Goal: Task Accomplishment & Management: Complete application form

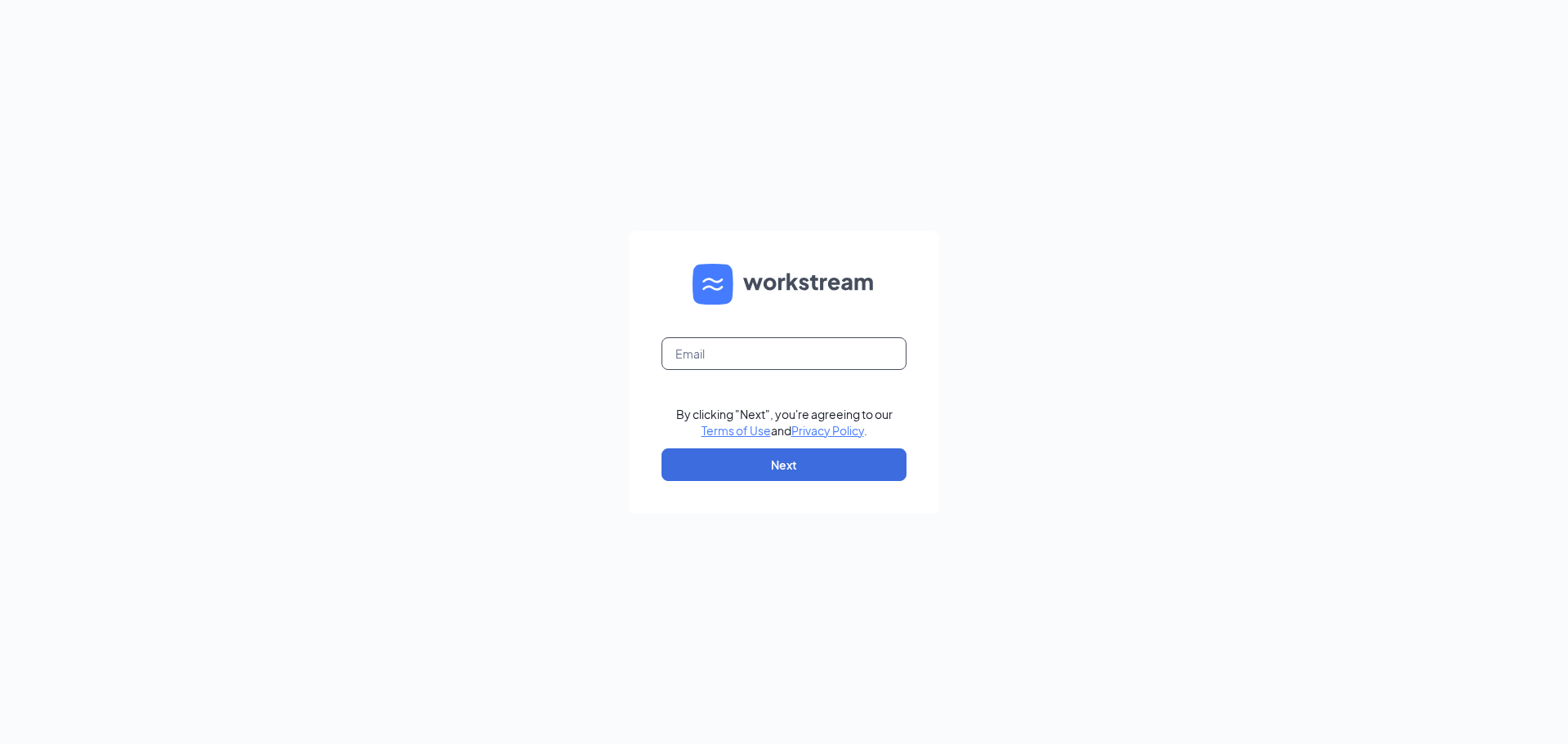
click at [787, 350] on input "text" at bounding box center [784, 353] width 245 height 33
type input "[EMAIL_ADDRESS][DOMAIN_NAME]"
click at [826, 452] on button "Next" at bounding box center [784, 464] width 245 height 33
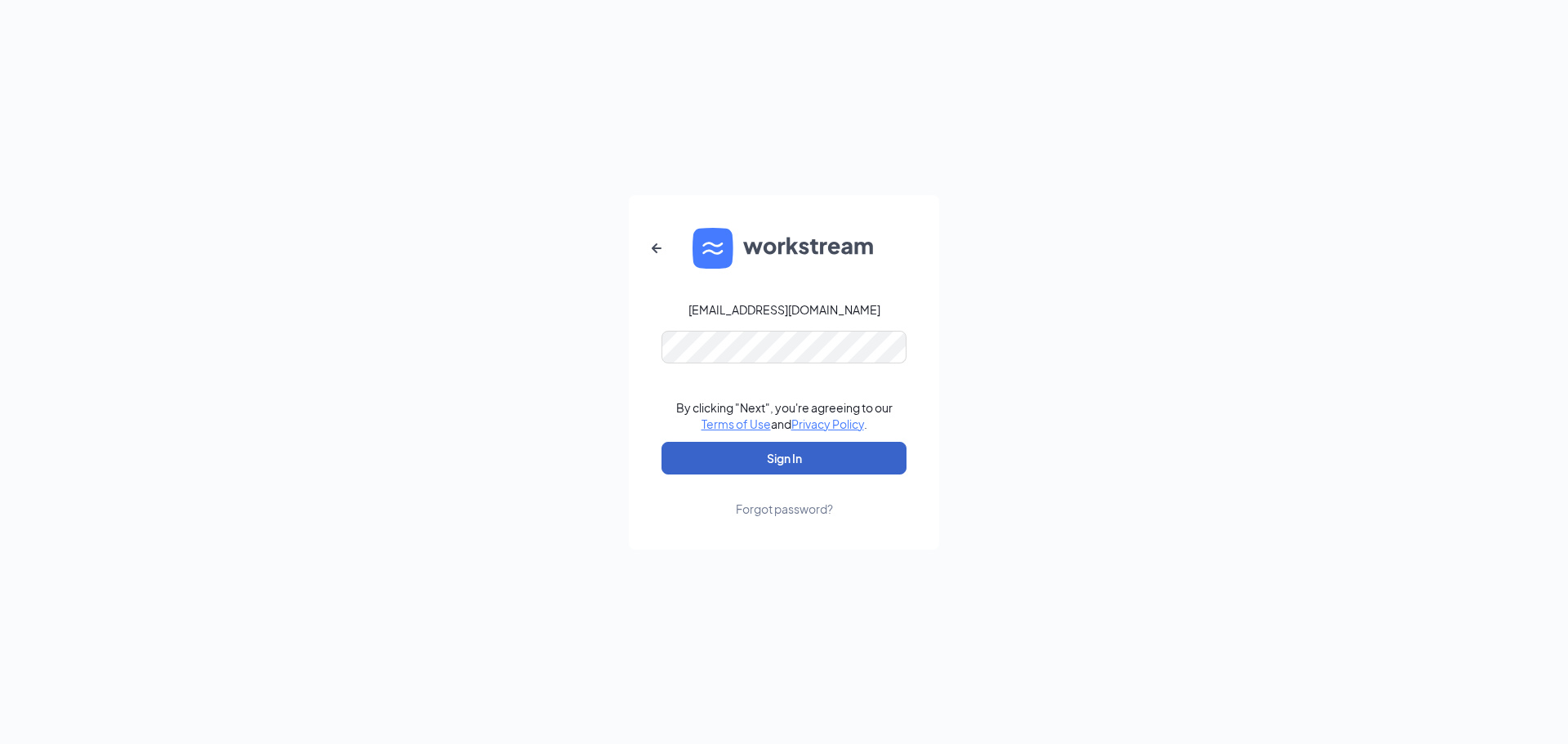
click at [841, 448] on button "Sign In" at bounding box center [784, 458] width 245 height 33
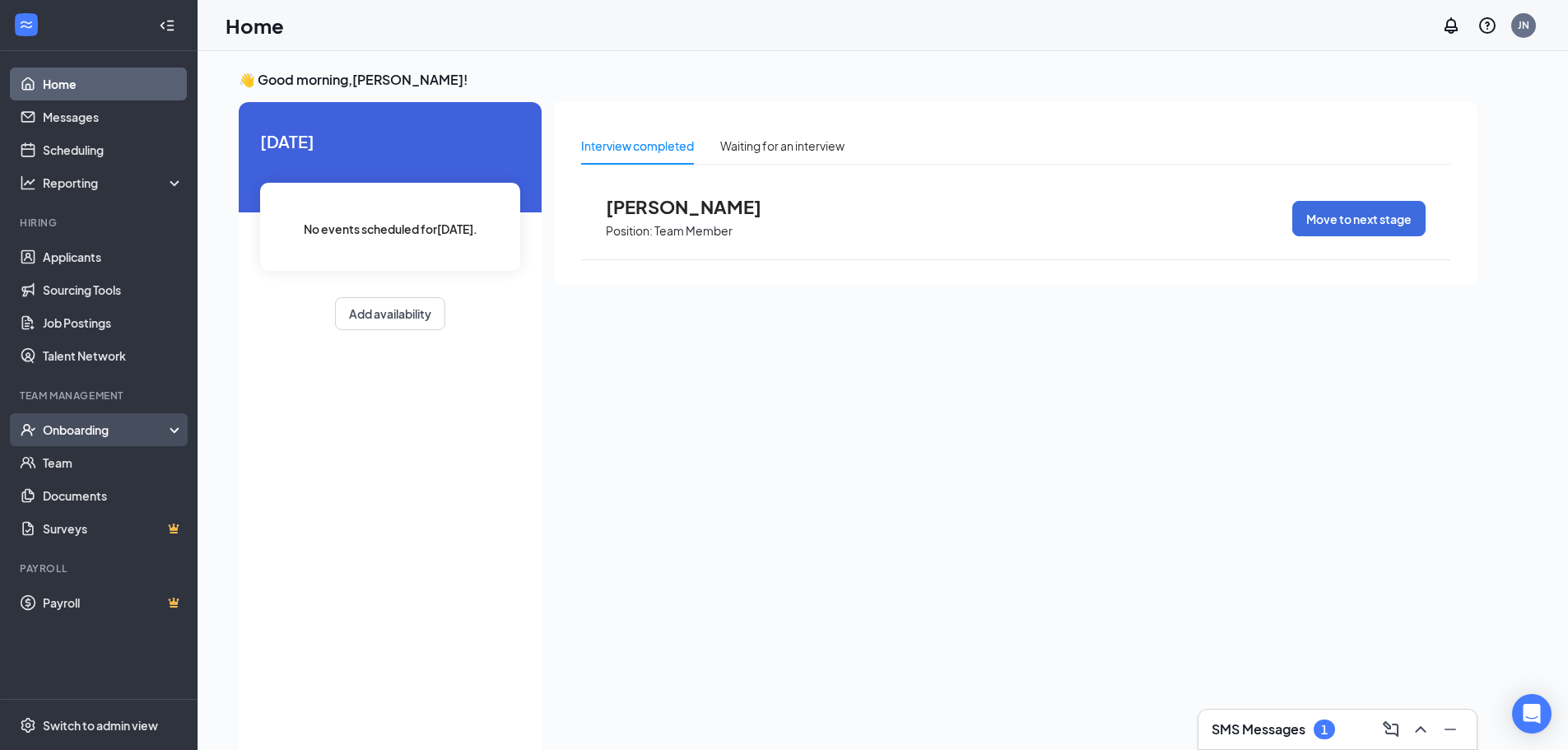
click at [112, 434] on div "Onboarding" at bounding box center [106, 429] width 127 height 16
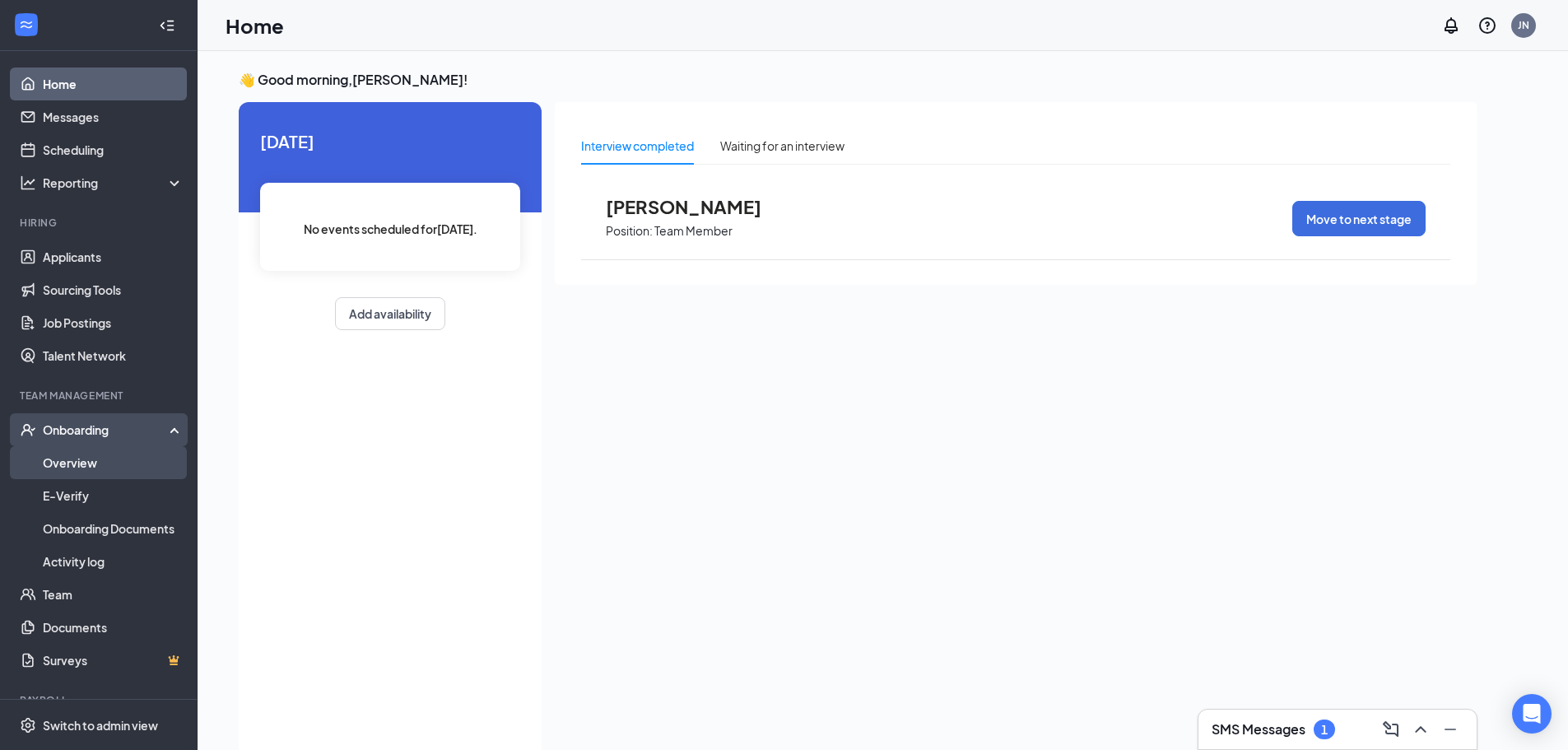
click at [114, 450] on link "Overview" at bounding box center [112, 462] width 140 height 33
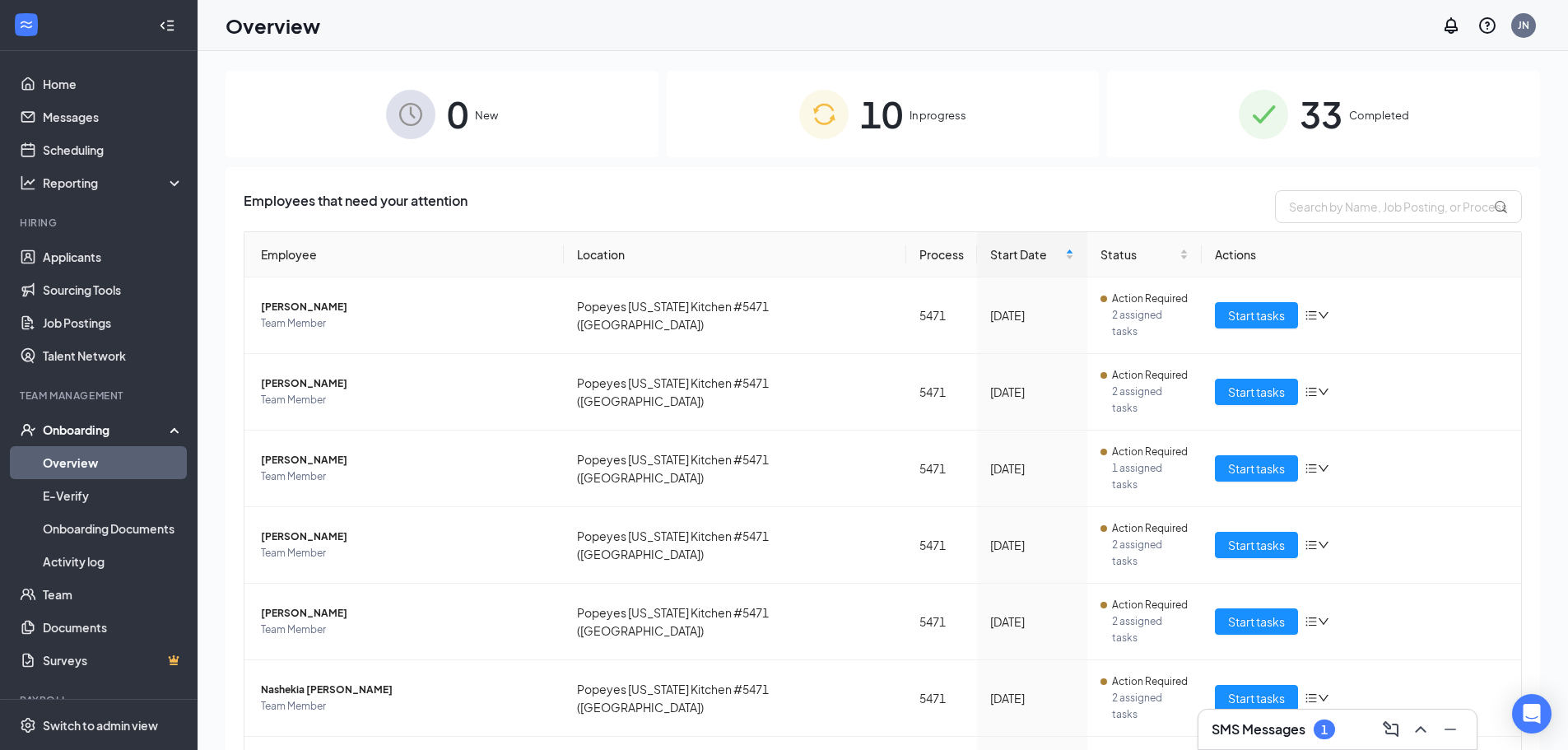
click at [990, 96] on div "10 In progress" at bounding box center [883, 114] width 433 height 87
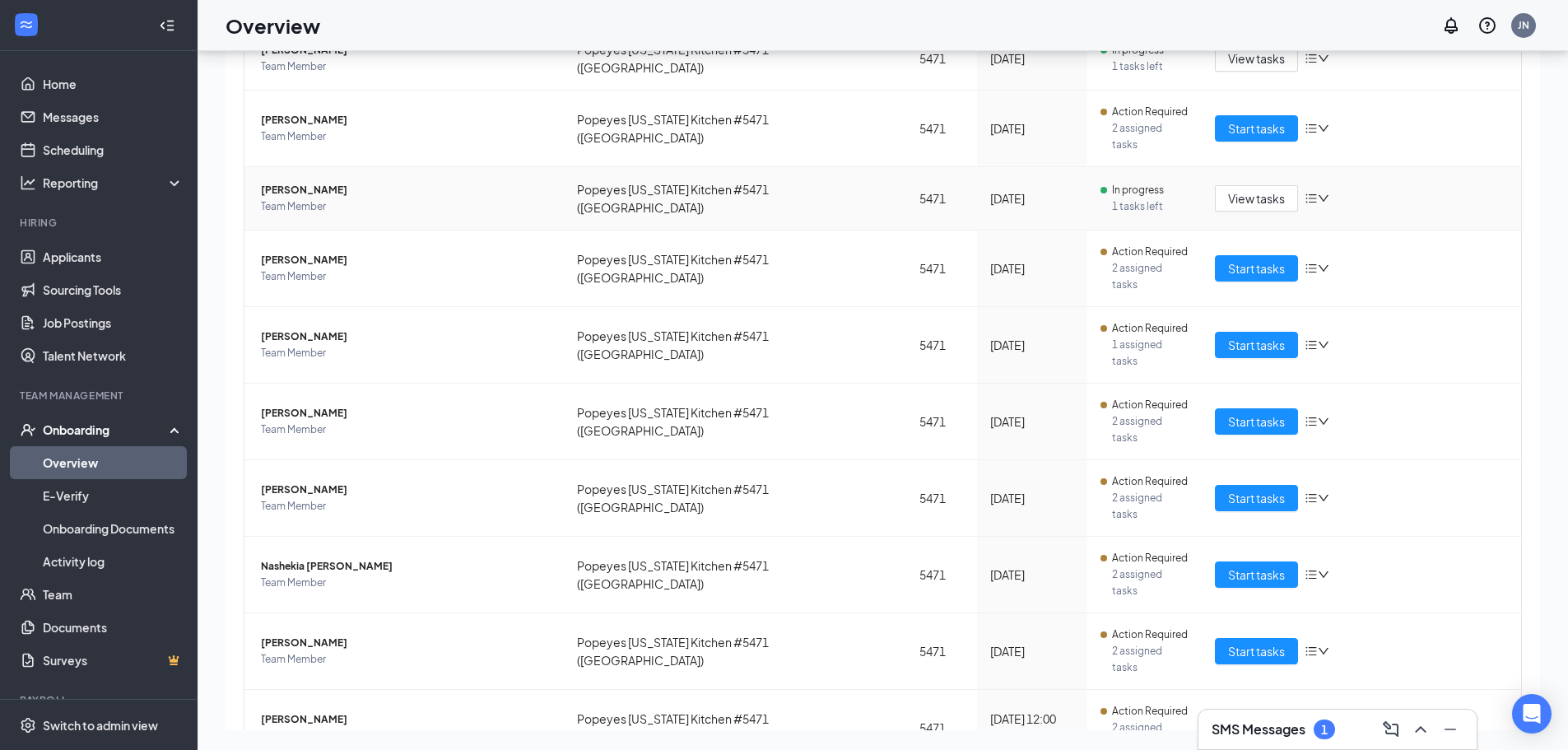
scroll to position [186, 0]
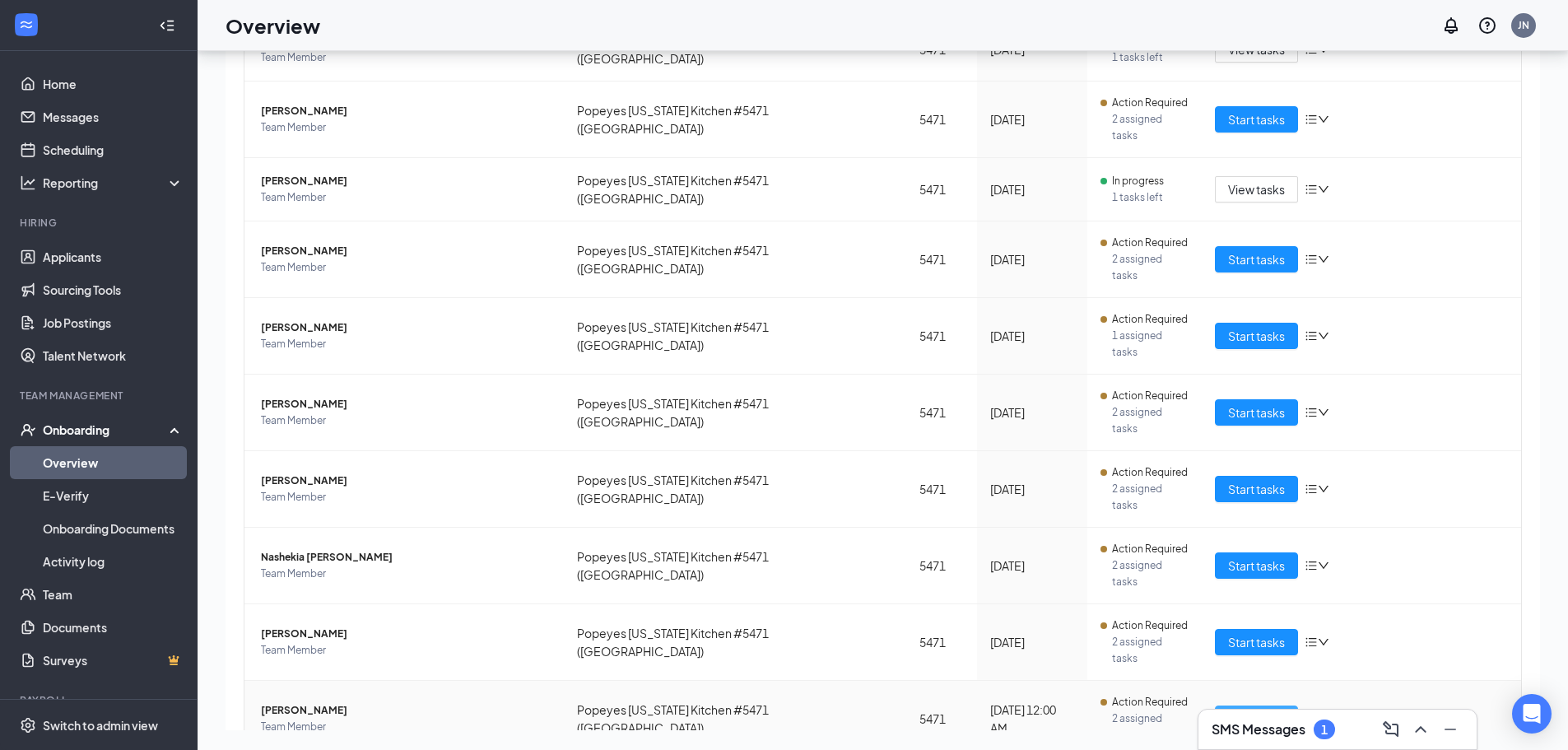
click at [1238, 709] on span "Start tasks" at bounding box center [1256, 718] width 57 height 18
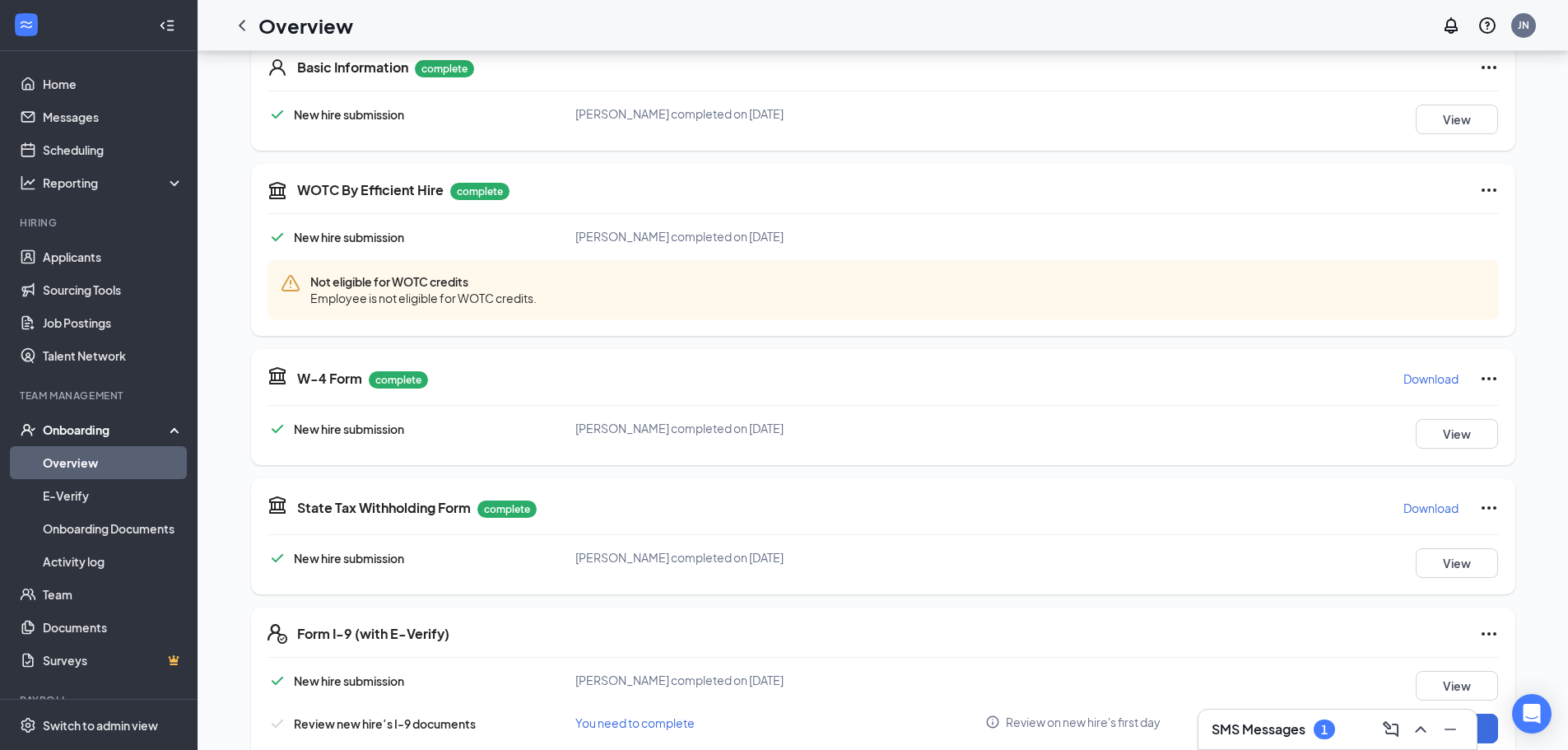
scroll to position [467, 0]
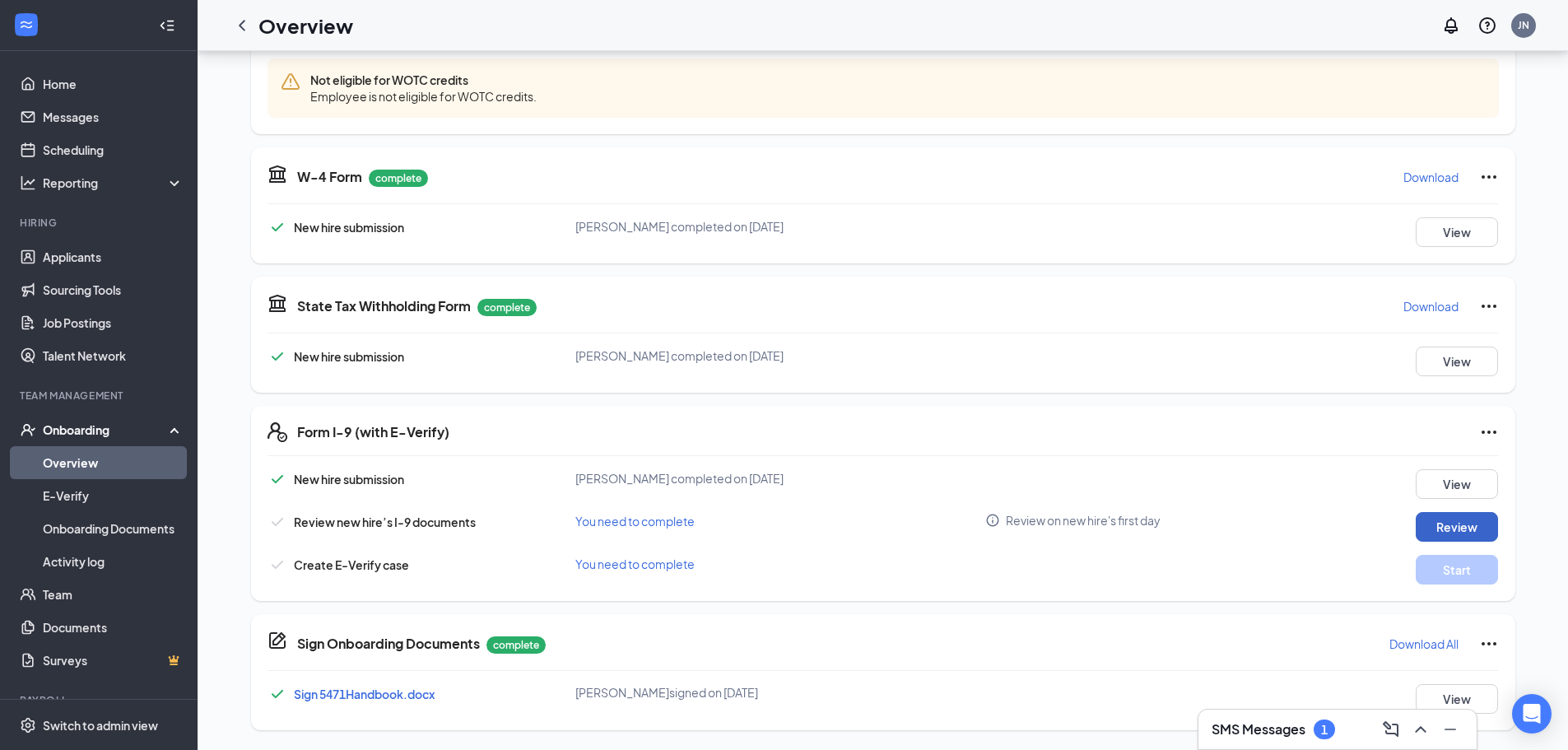
click at [1486, 530] on button "Review" at bounding box center [1456, 526] width 83 height 30
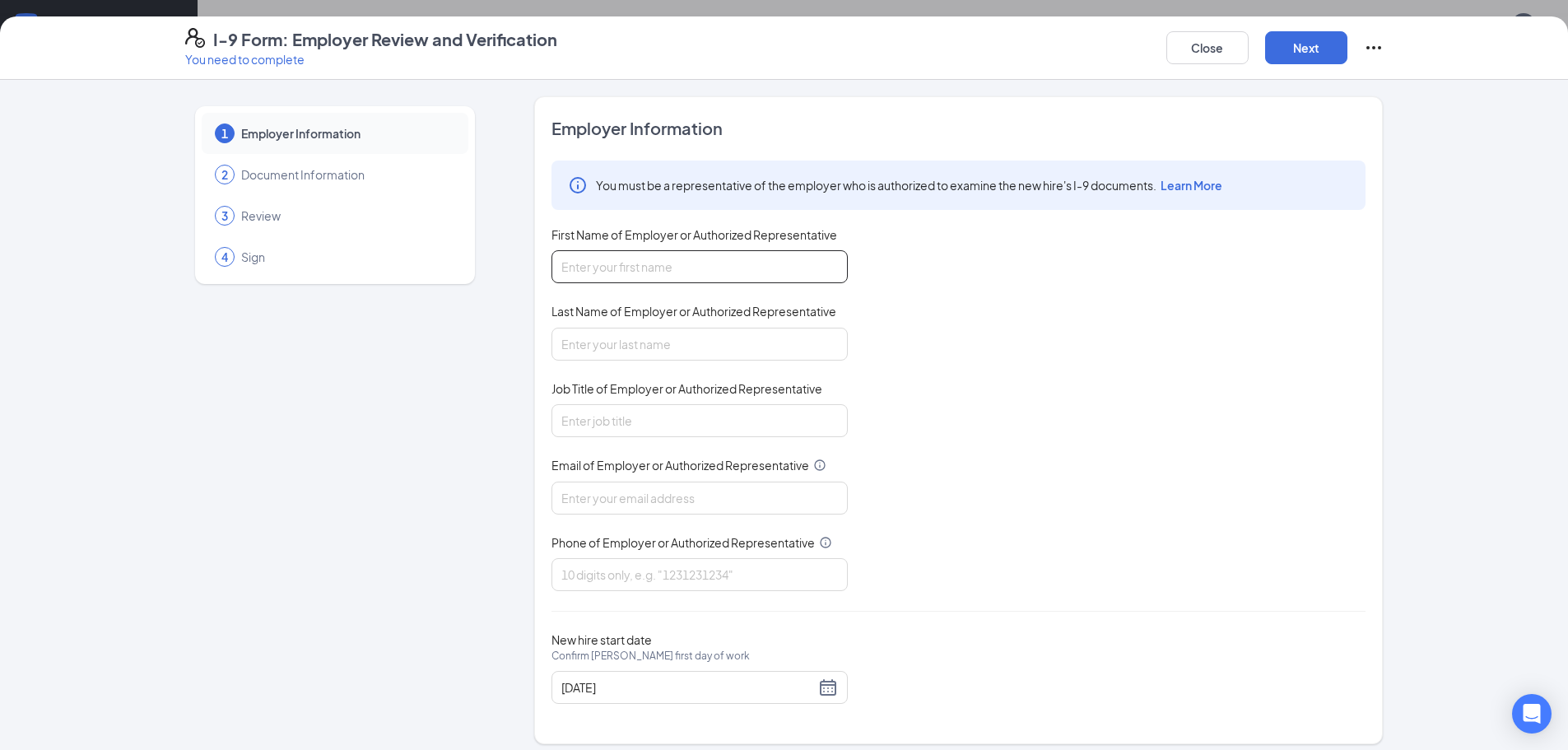
click at [731, 267] on input "First Name of Employer or Authorized Representative" at bounding box center [700, 266] width 296 height 33
type input "[PERSON_NAME]"
click at [649, 346] on input "Last Name of Employer or Authorized Representative" at bounding box center [700, 344] width 296 height 33
type input "[PERSON_NAME]"
click at [649, 416] on input "Job Title of Employer or Authorized Representative" at bounding box center [700, 421] width 296 height 33
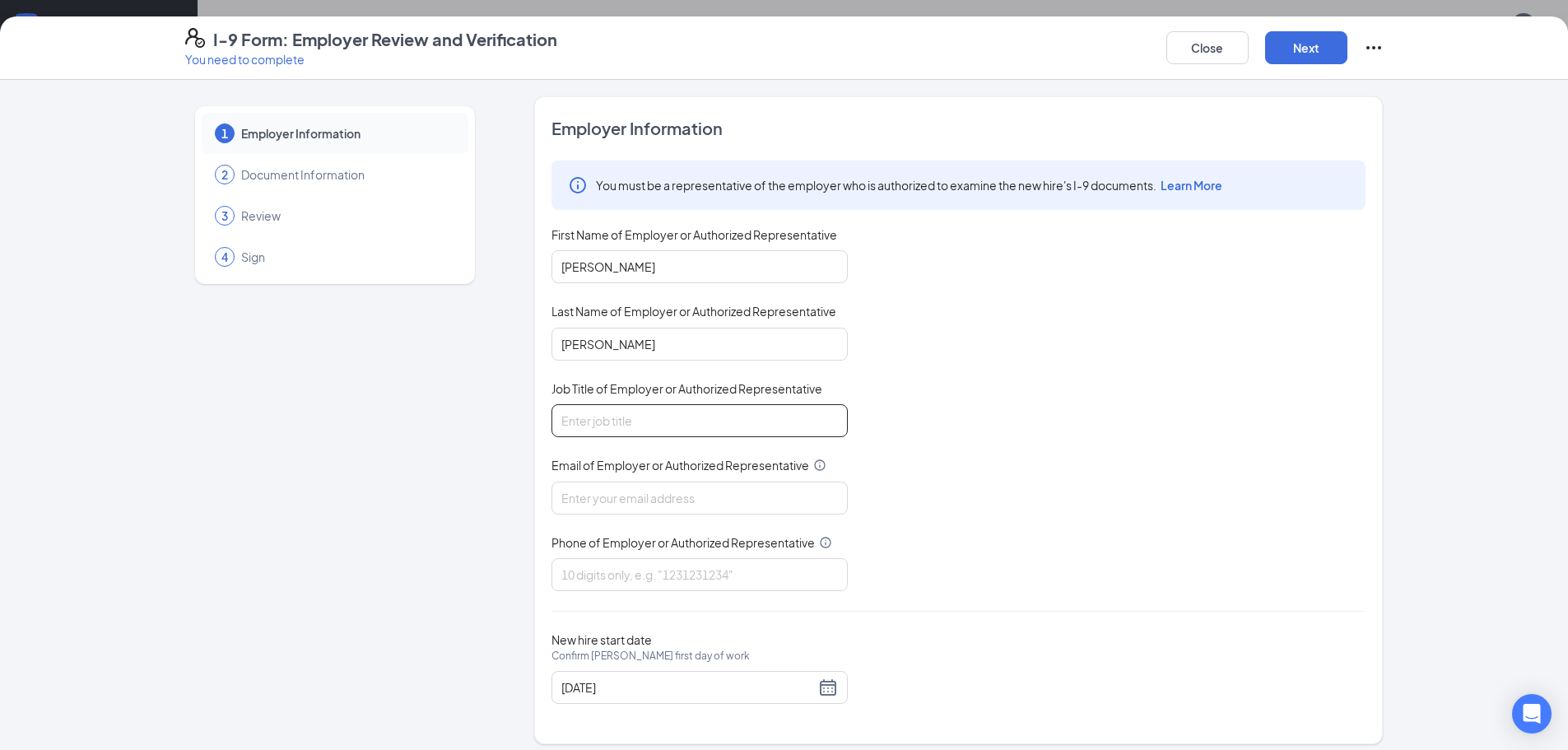
type input "Asst. manager"
click at [670, 495] on input "Email of Employer or Authorized Representative" at bounding box center [700, 498] width 296 height 33
type input "[EMAIL_ADDRESS][DOMAIN_NAME]"
click at [682, 567] on input "Phone of Employer or Authorized Representative" at bounding box center [700, 575] width 296 height 33
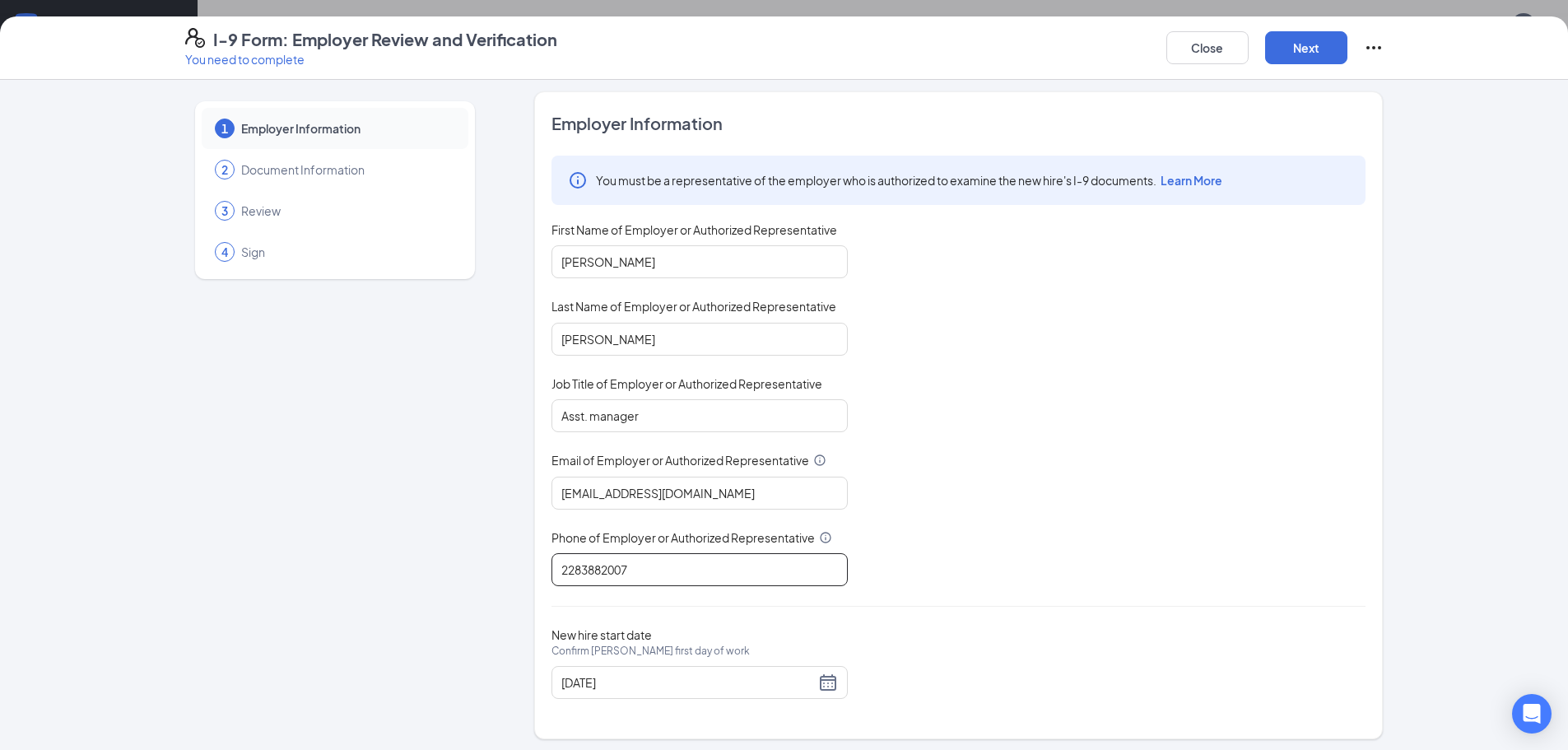
scroll to position [11, 0]
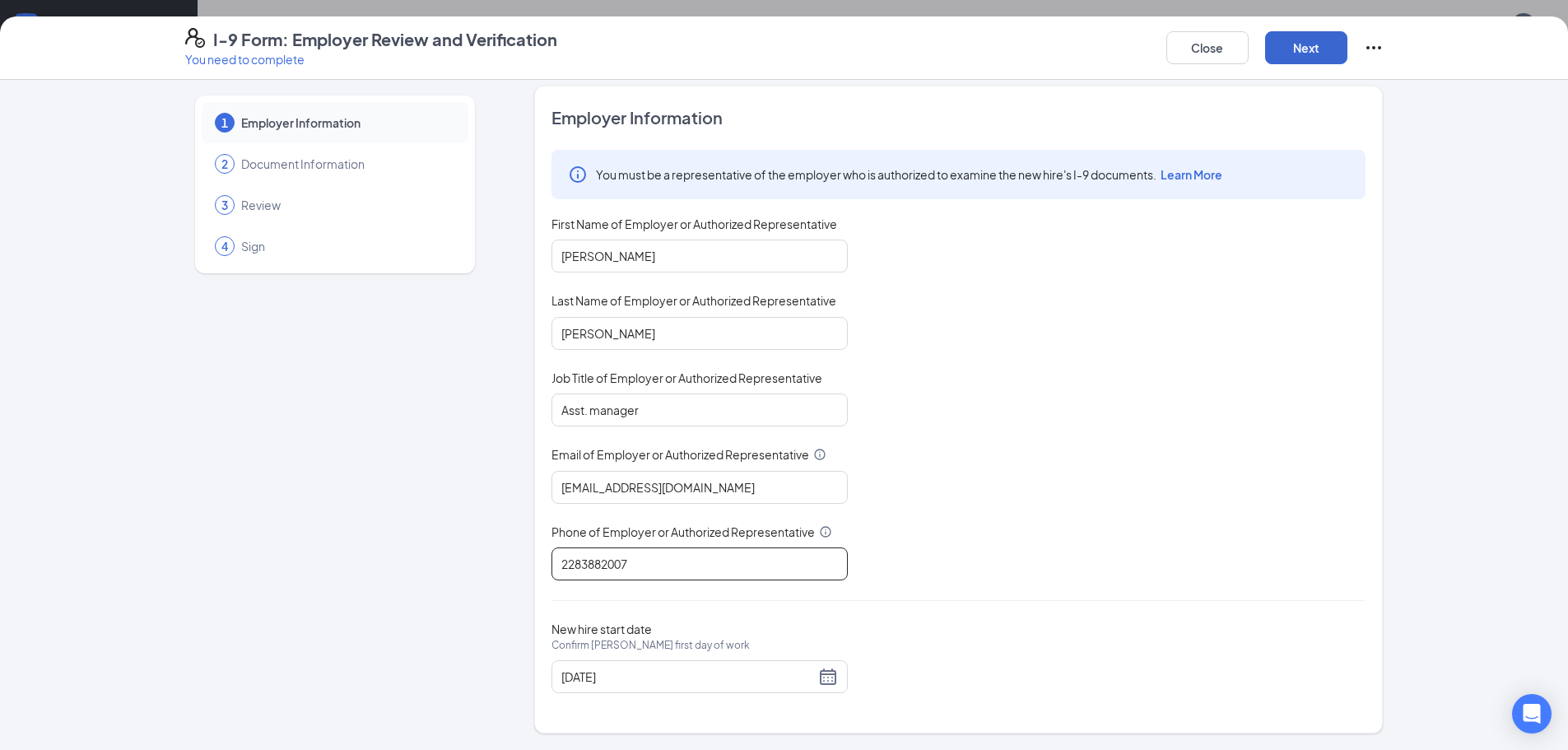
type input "2283882007"
click at [1314, 48] on button "Next" at bounding box center [1306, 48] width 83 height 33
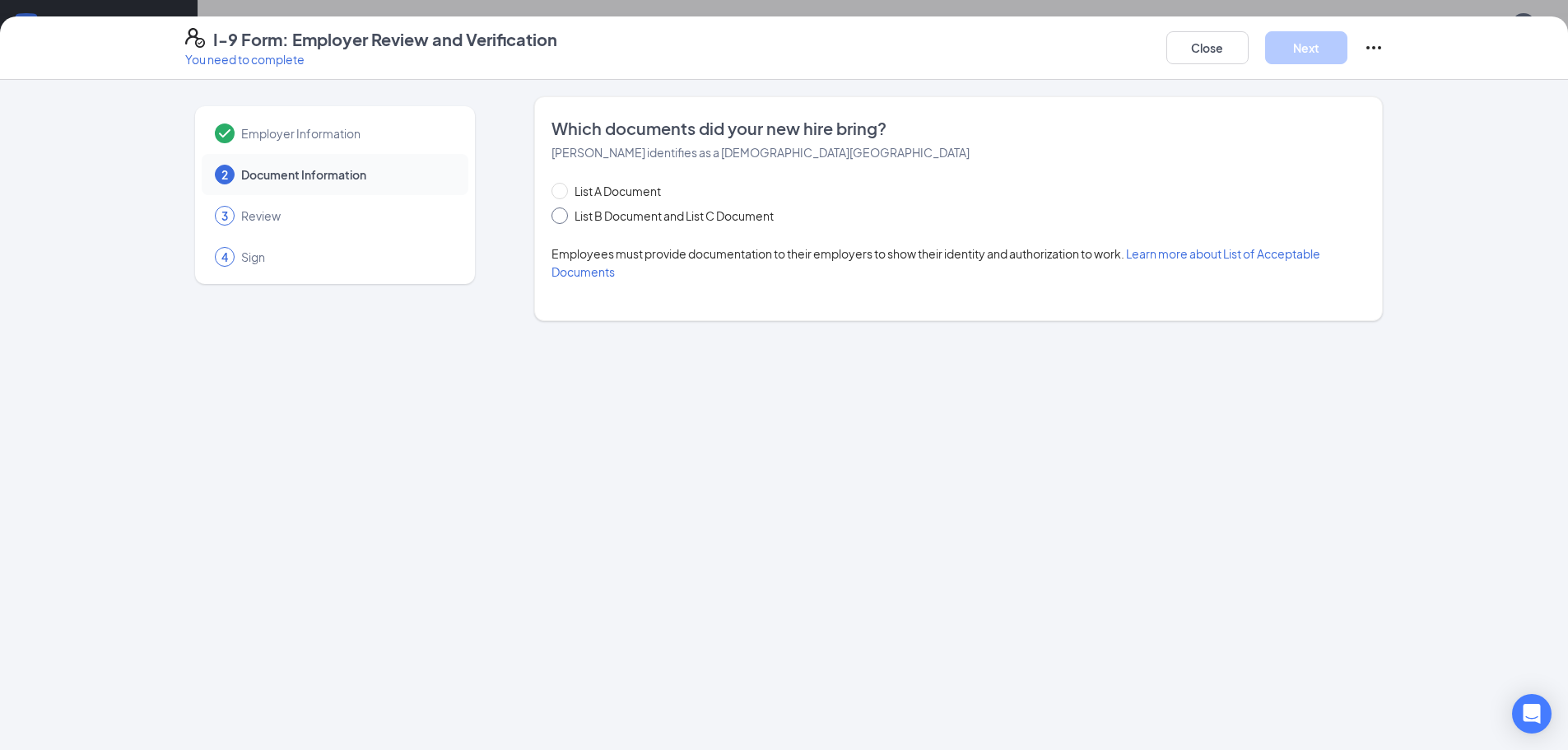
click at [562, 211] on input "List B Document and List C Document" at bounding box center [558, 214] width 12 height 12
radio input "true"
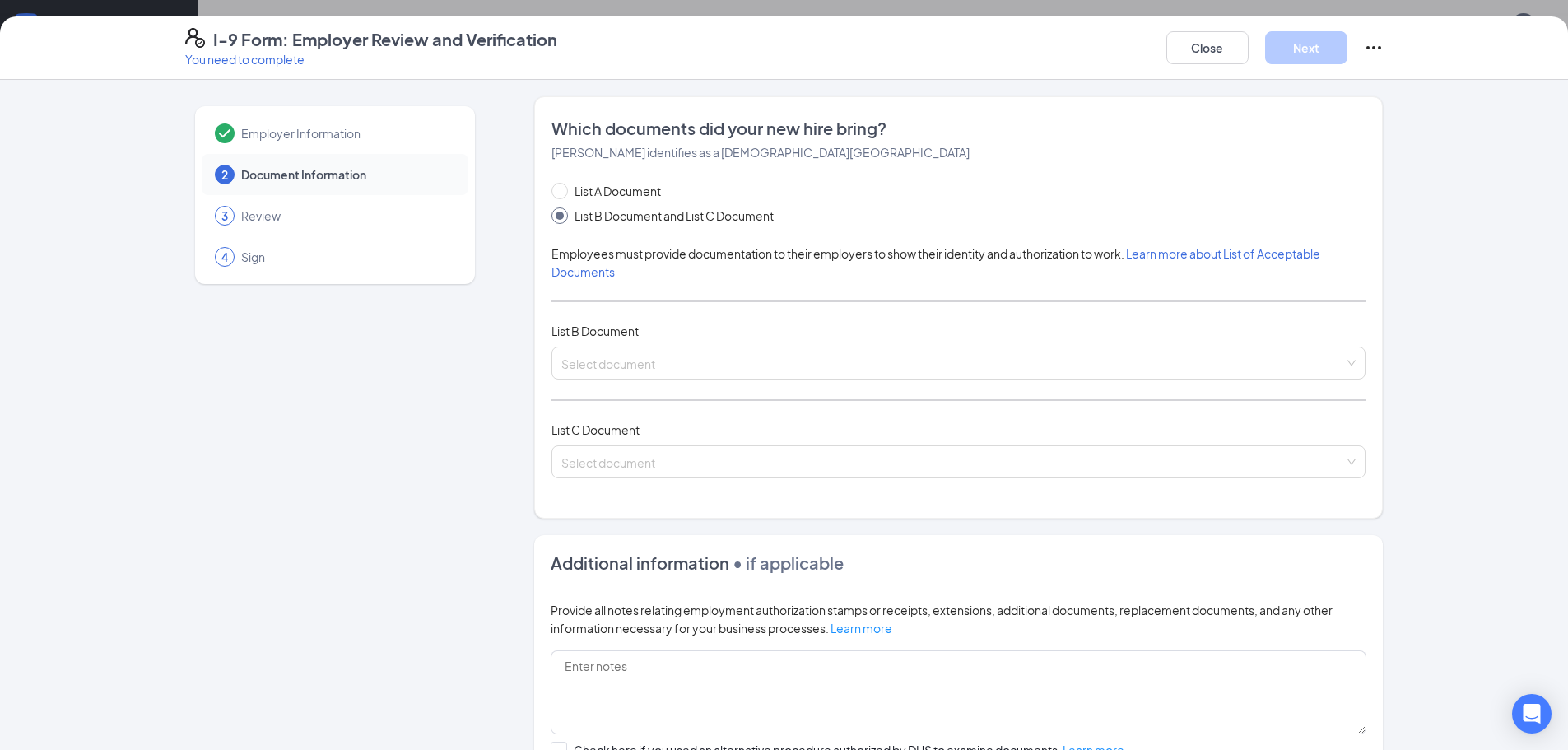
click at [632, 342] on div "List A Document List B Document and List C Document Employees must provide docu…" at bounding box center [959, 340] width 814 height 316
click at [638, 356] on input "search" at bounding box center [952, 359] width 782 height 25
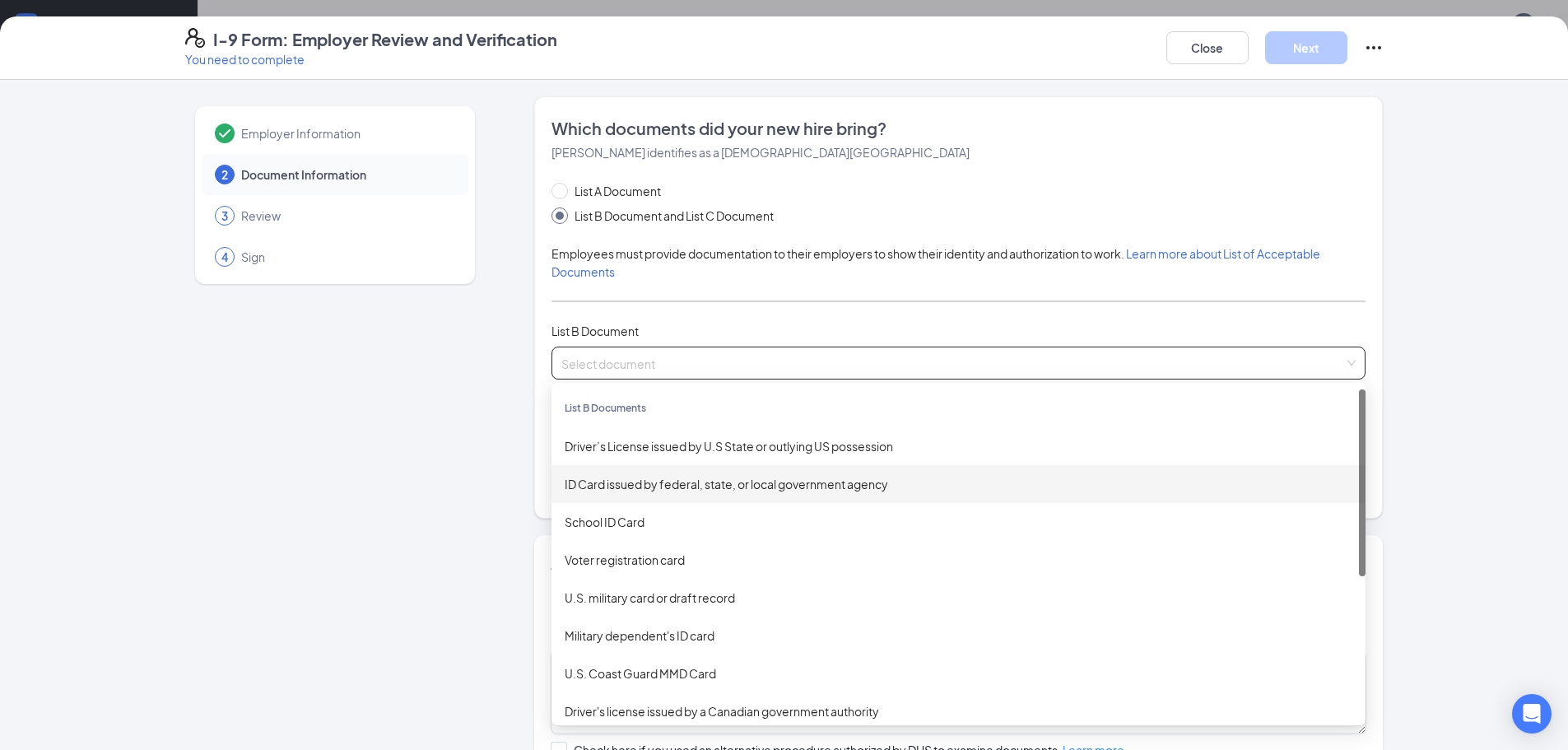
click at [607, 490] on div "ID Card issued by federal, state, or local government agency" at bounding box center [958, 484] width 787 height 18
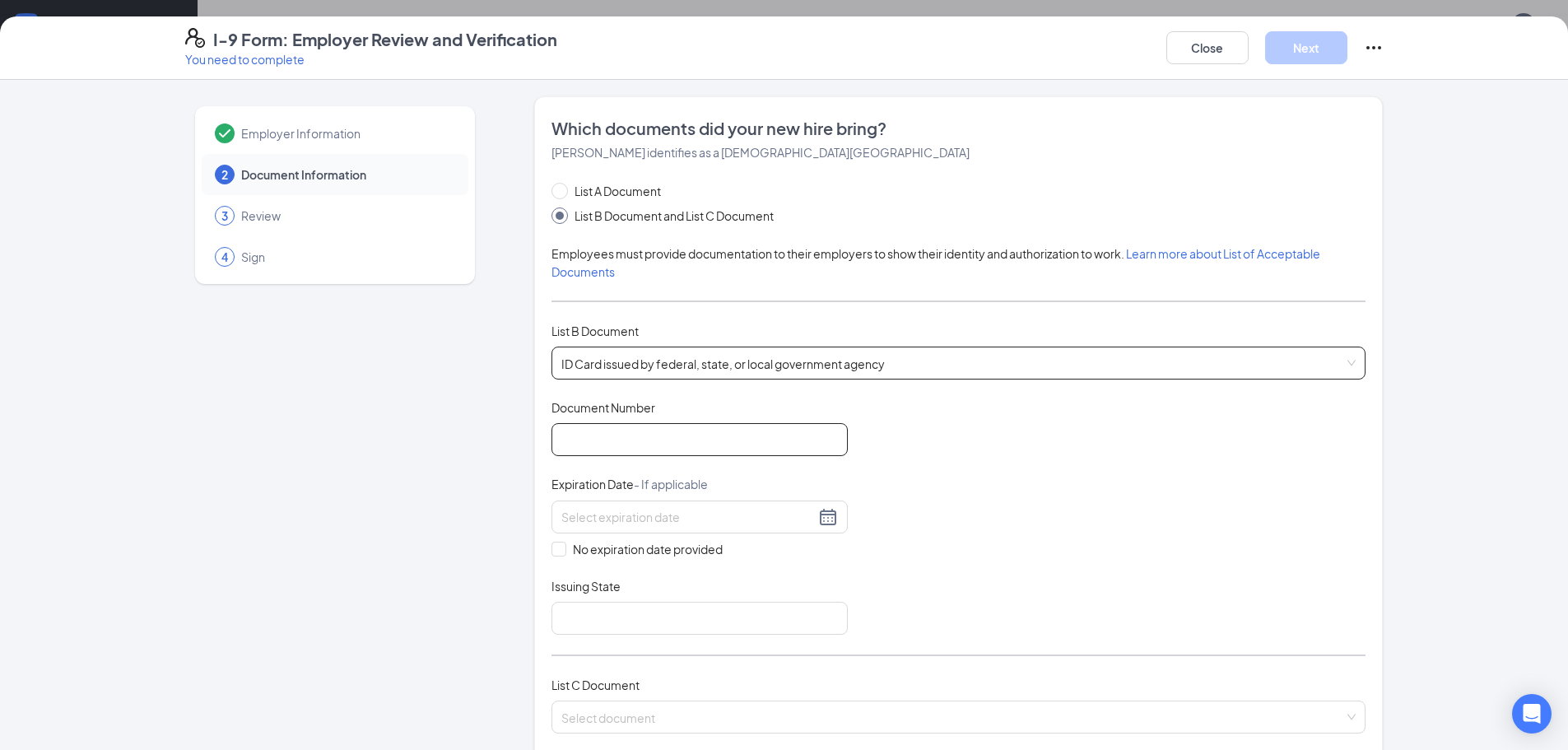
click at [646, 443] on input "Document Number" at bounding box center [700, 439] width 296 height 33
type input "801584955"
click at [818, 519] on div at bounding box center [699, 517] width 277 height 20
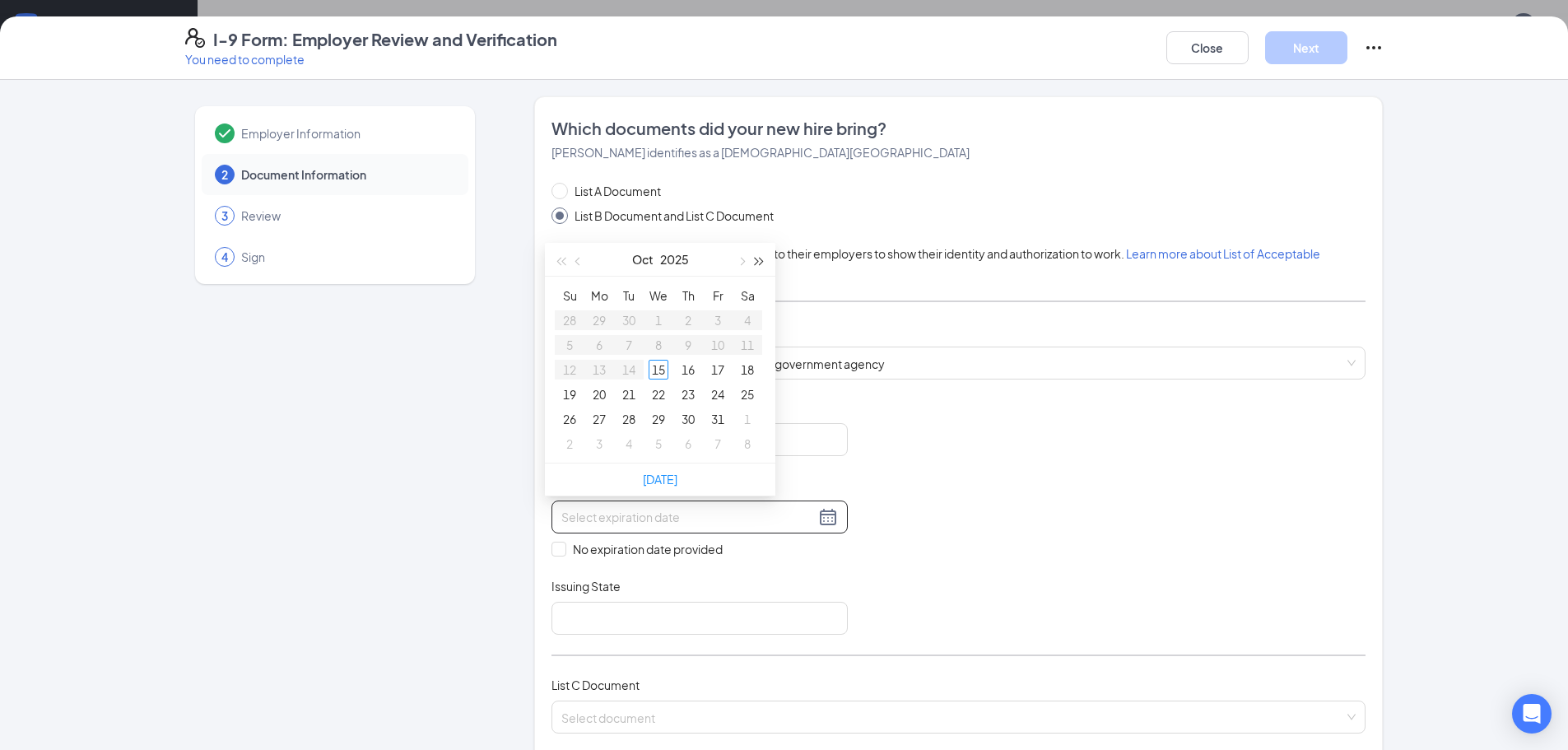
click at [762, 262] on button "button" at bounding box center [759, 259] width 18 height 33
type input "[DATE]"
click at [717, 351] on div "9" at bounding box center [717, 344] width 20 height 20
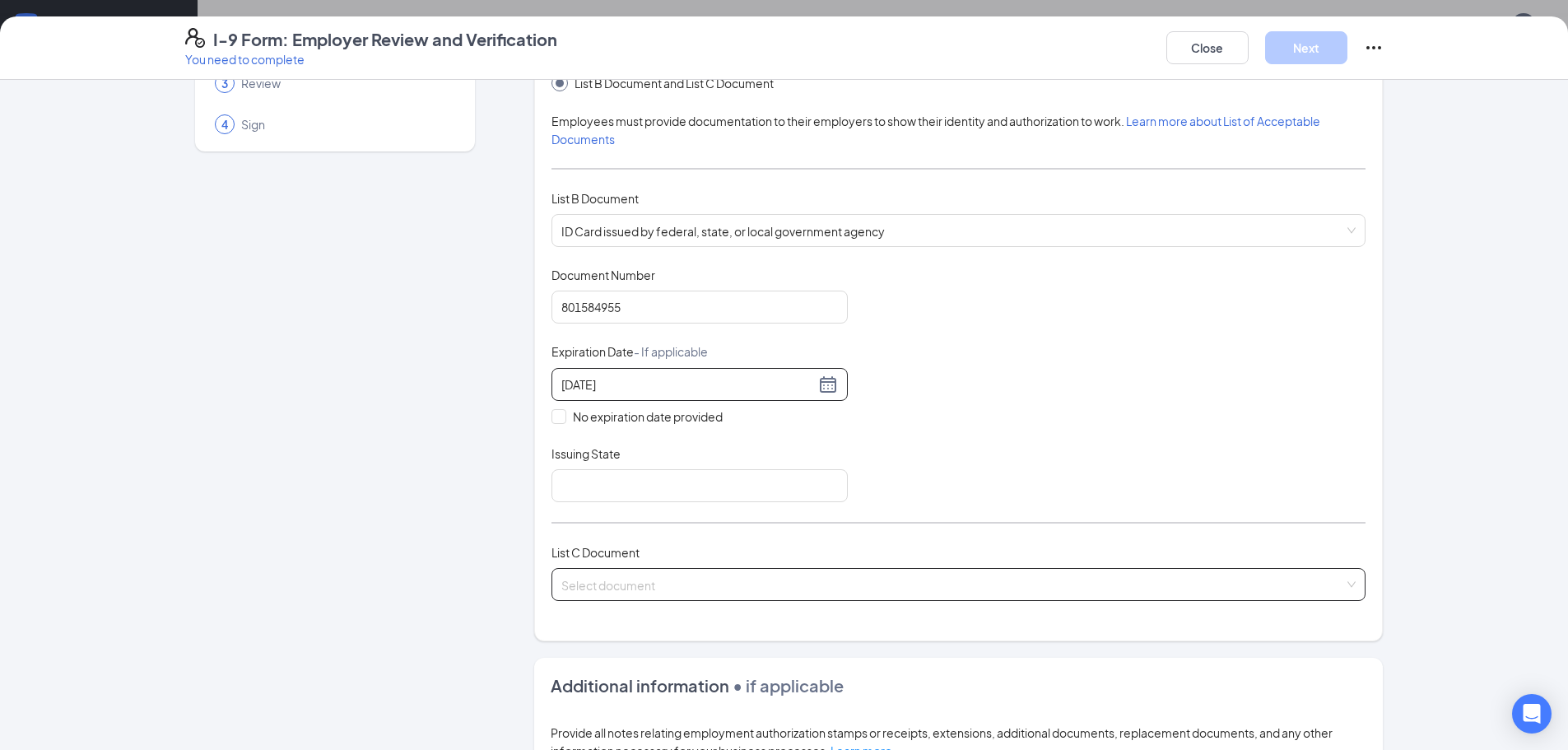
scroll to position [164, 0]
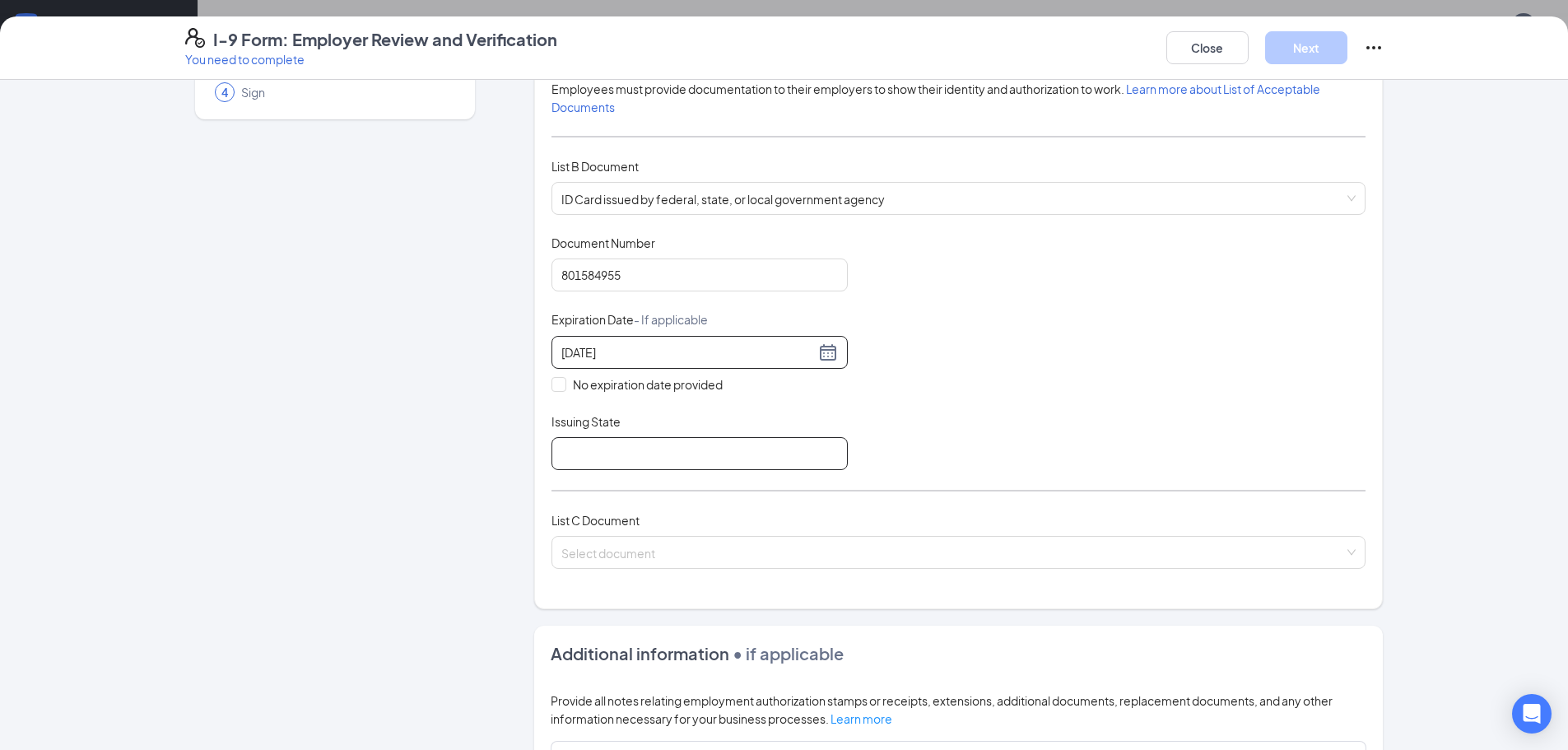
click at [625, 459] on input "Issuing State" at bounding box center [700, 453] width 296 height 33
type input "[US_STATE]"
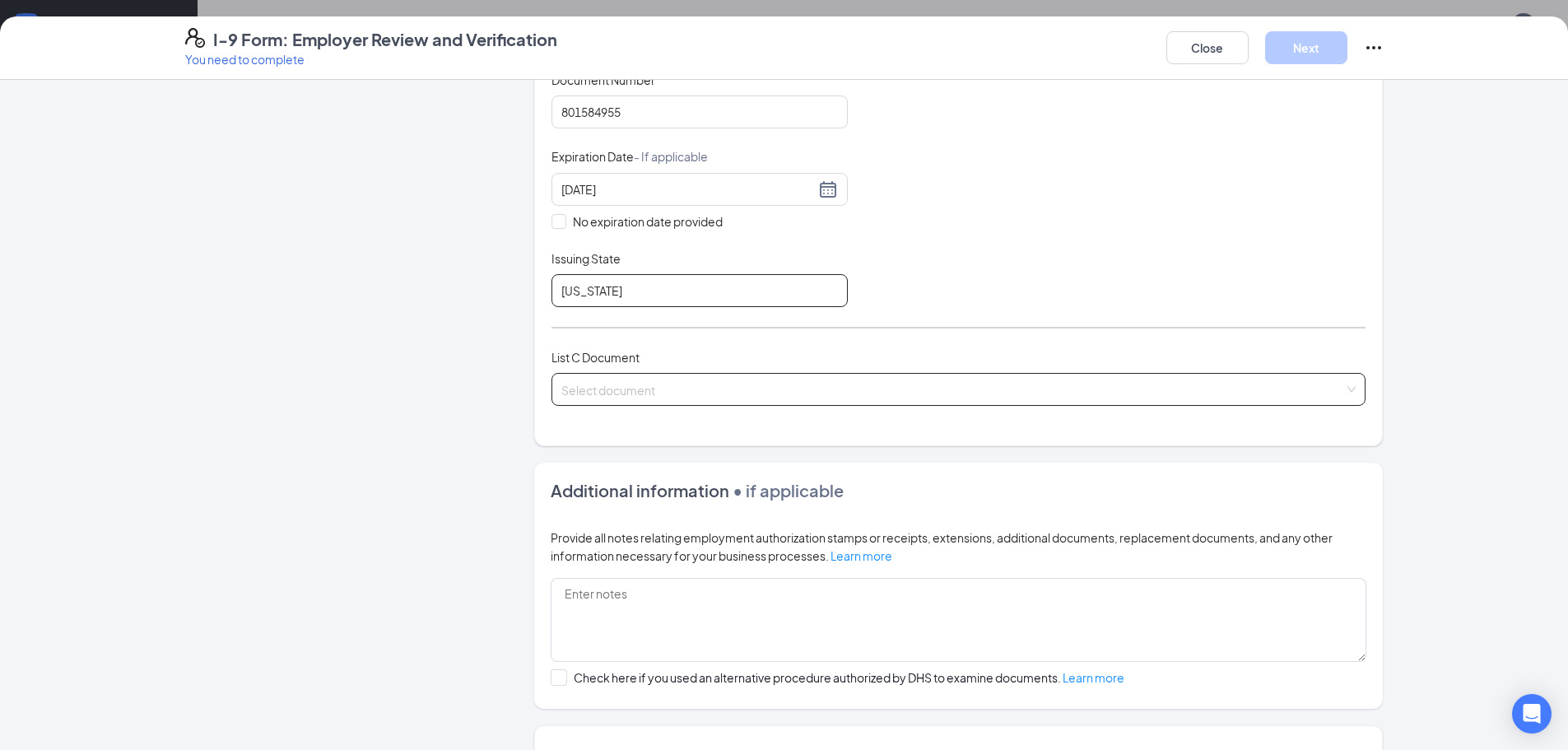
scroll to position [329, 0]
click at [732, 384] on input "search" at bounding box center [952, 384] width 782 height 25
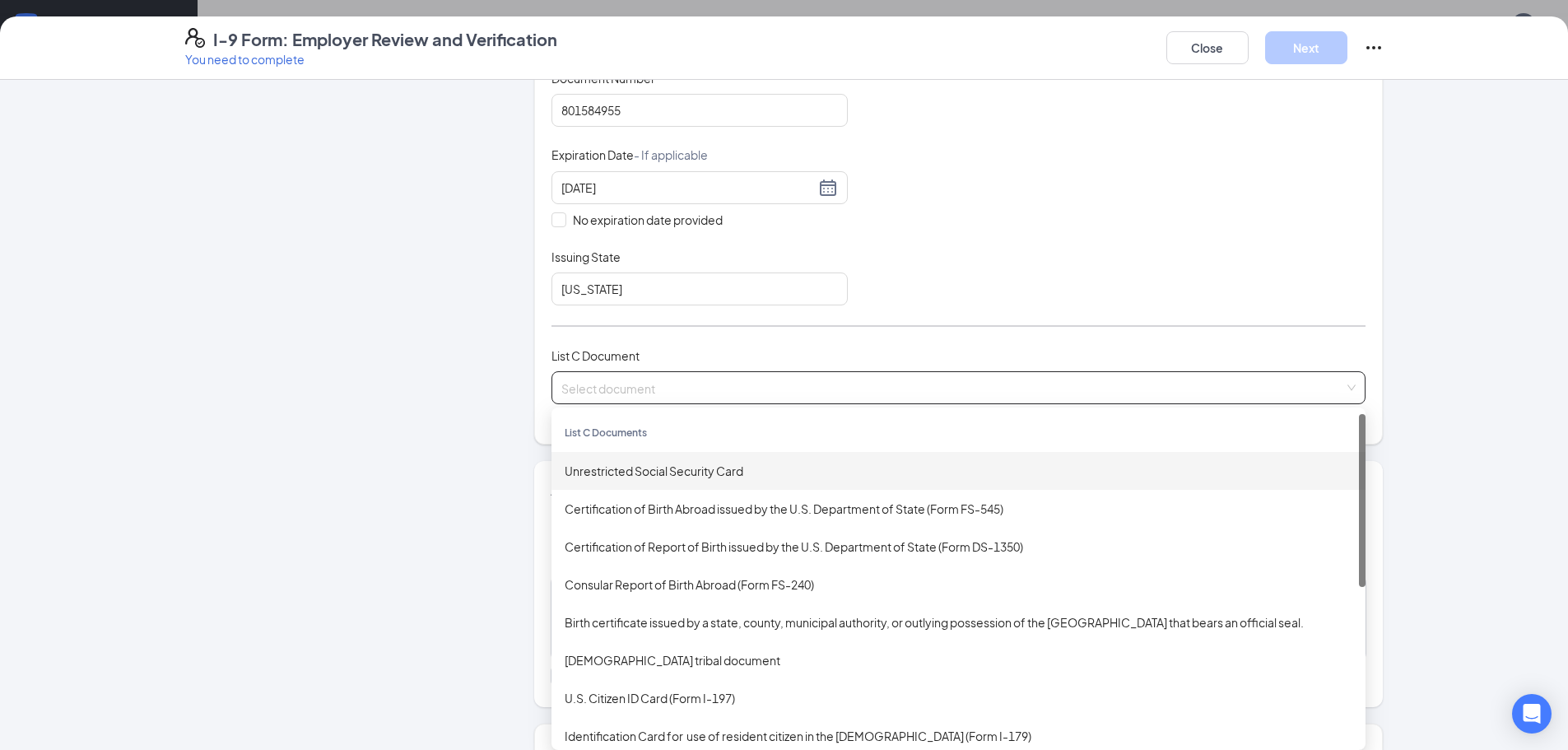
click at [660, 466] on div "Unrestricted Social Security Card" at bounding box center [958, 470] width 787 height 18
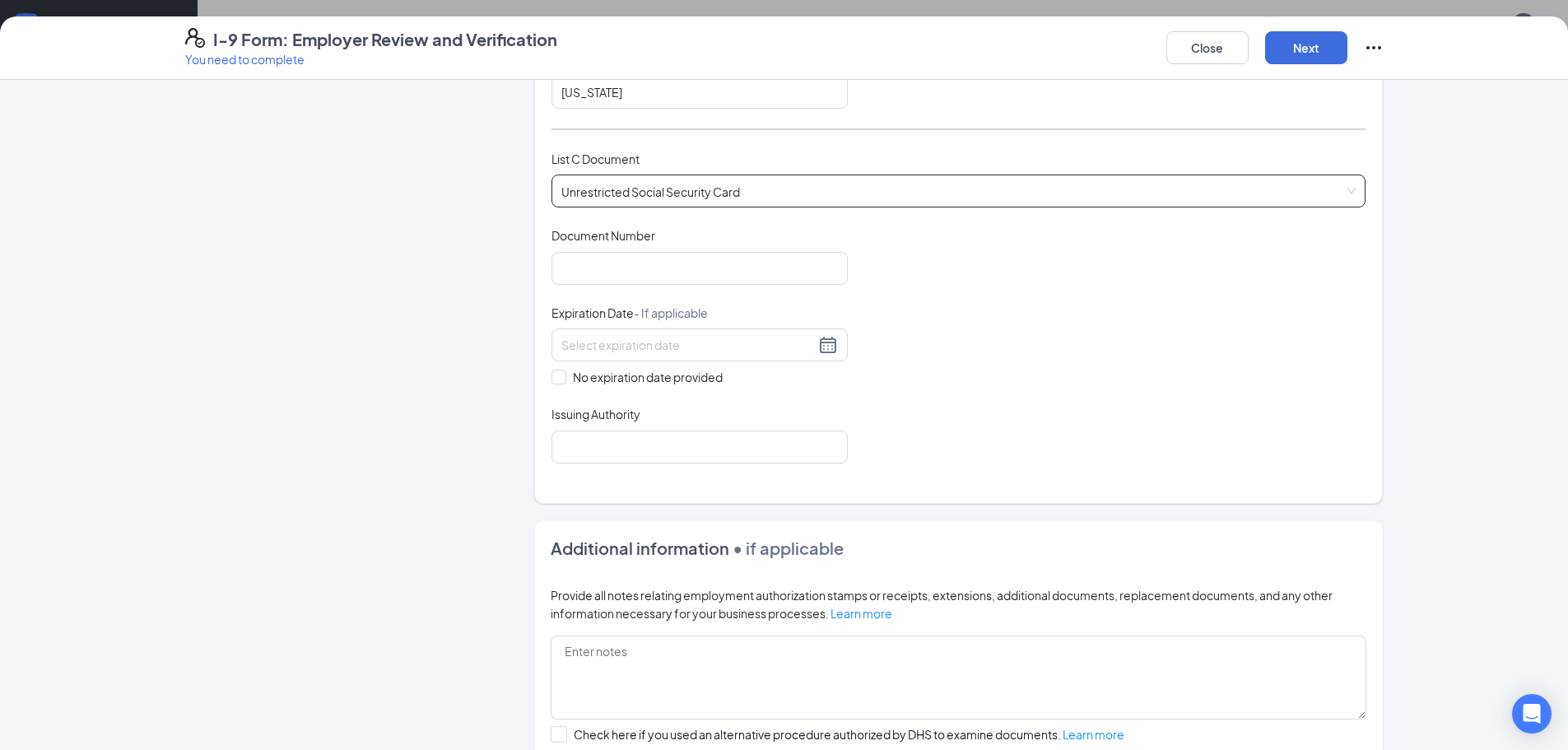
scroll to position [576, 0]
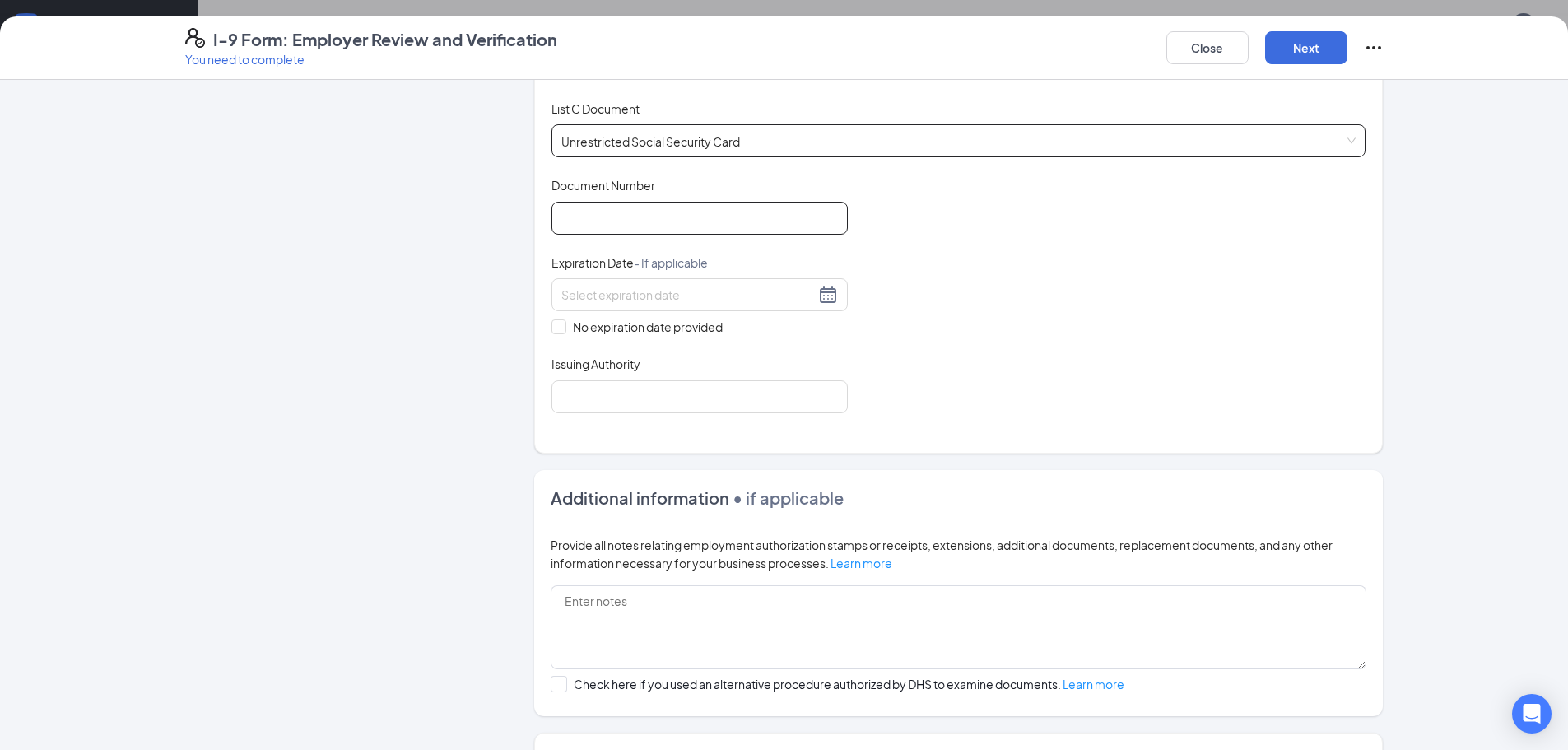
click at [705, 227] on input "Document Number" at bounding box center [700, 218] width 296 height 33
type input "426693747"
click at [552, 323] on input "No expiration date provided" at bounding box center [558, 325] width 12 height 12
checkbox input "true"
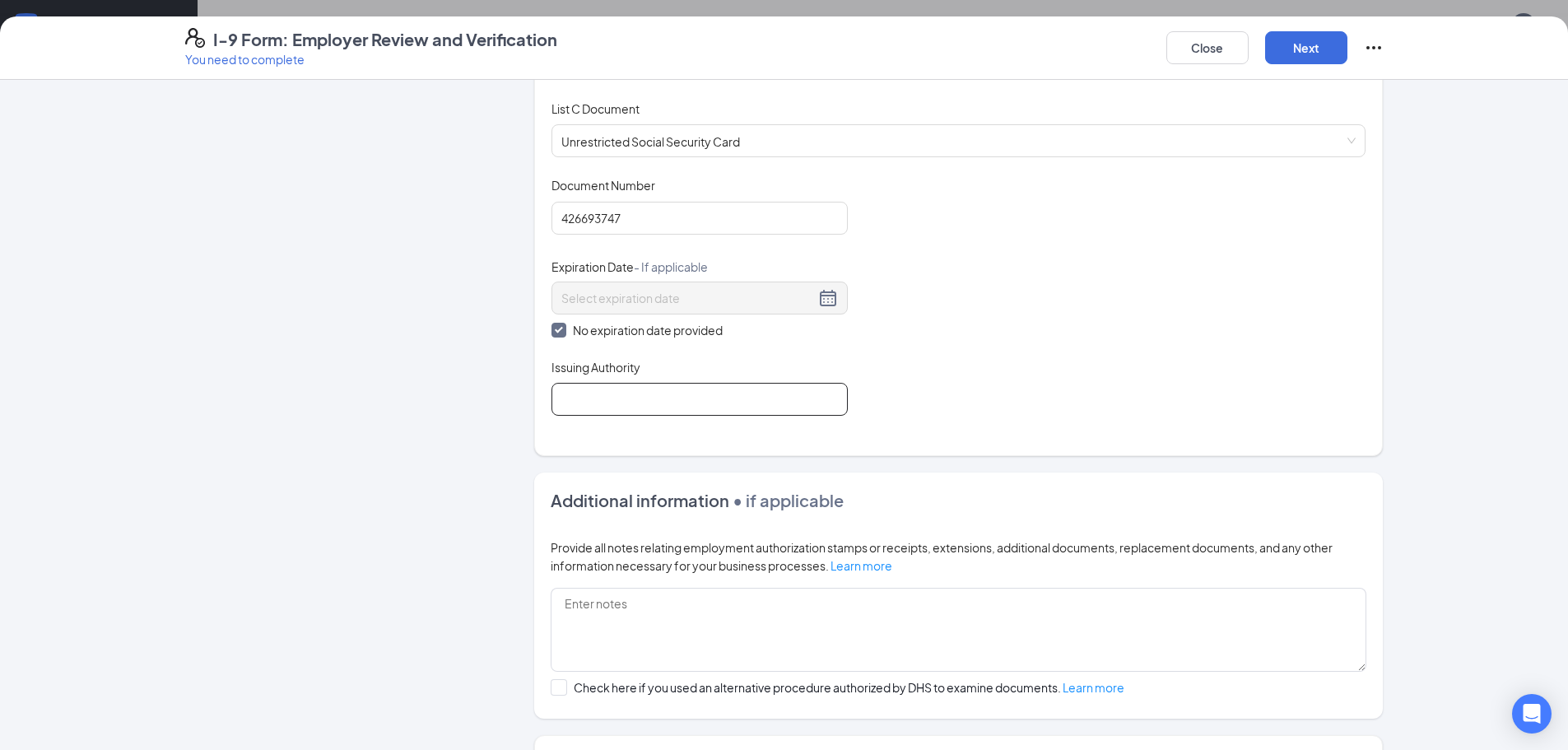
click at [592, 407] on input "Issuing Authority" at bounding box center [700, 399] width 296 height 33
type input "Social Security Administration"
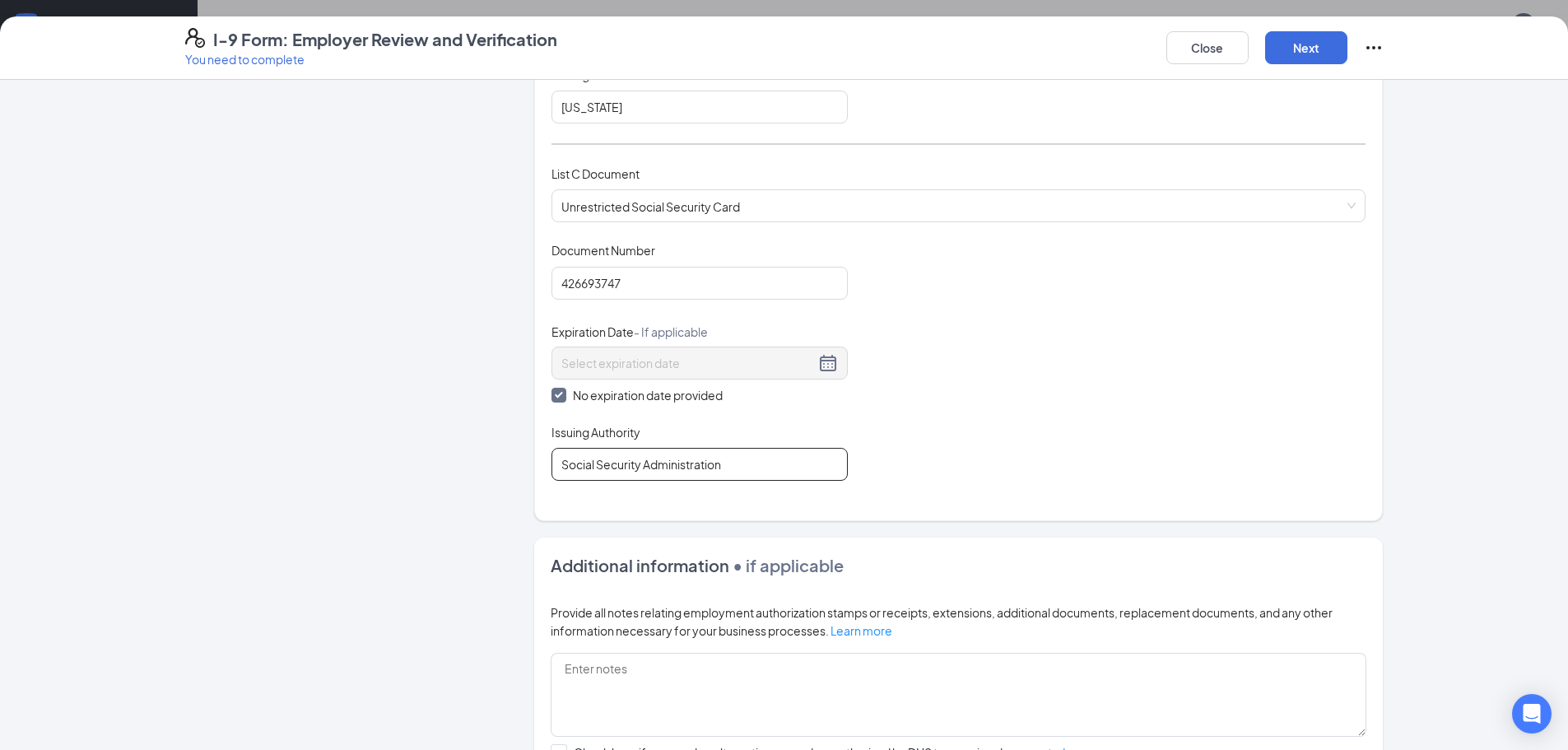
scroll to position [471, 0]
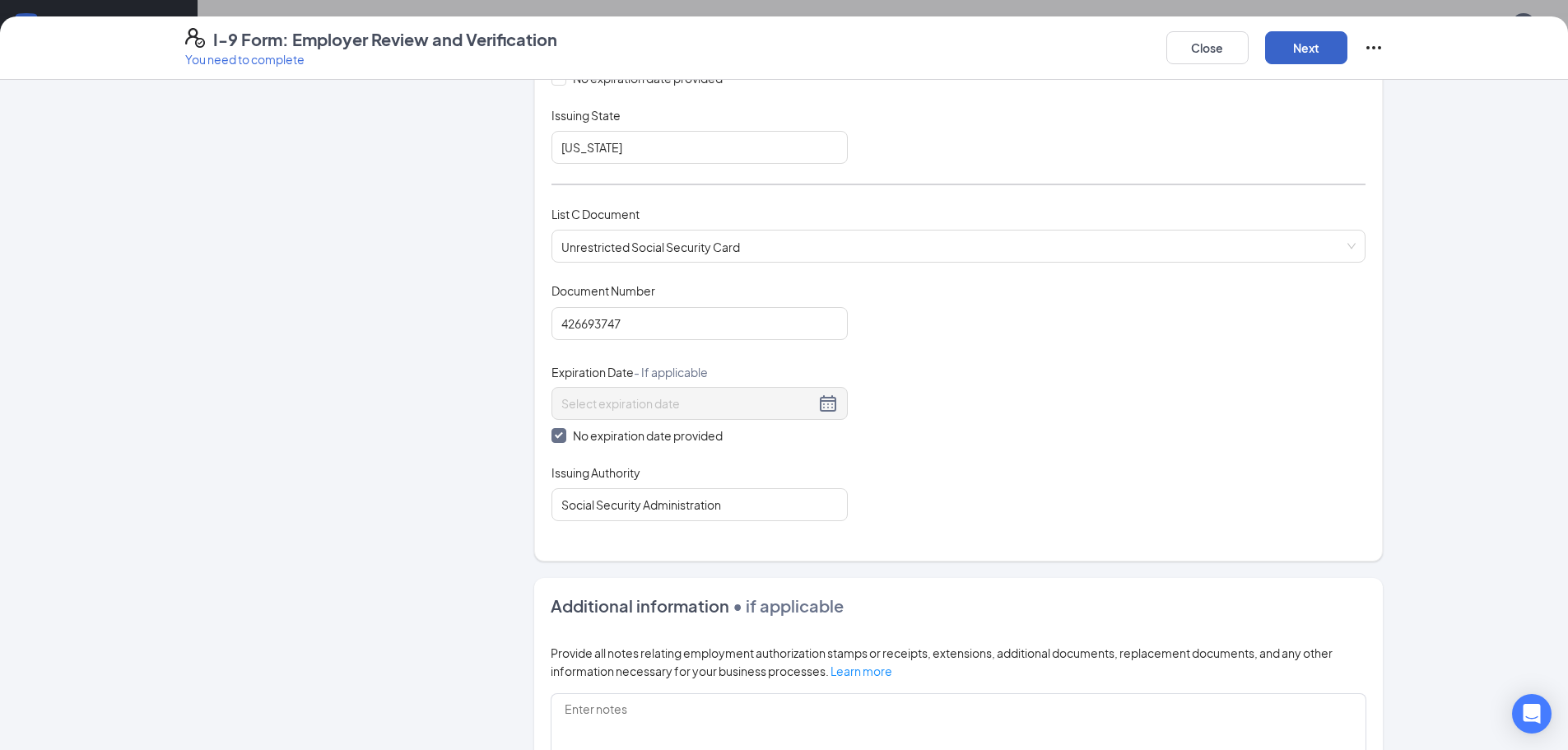
click at [1290, 48] on button "Next" at bounding box center [1306, 48] width 83 height 33
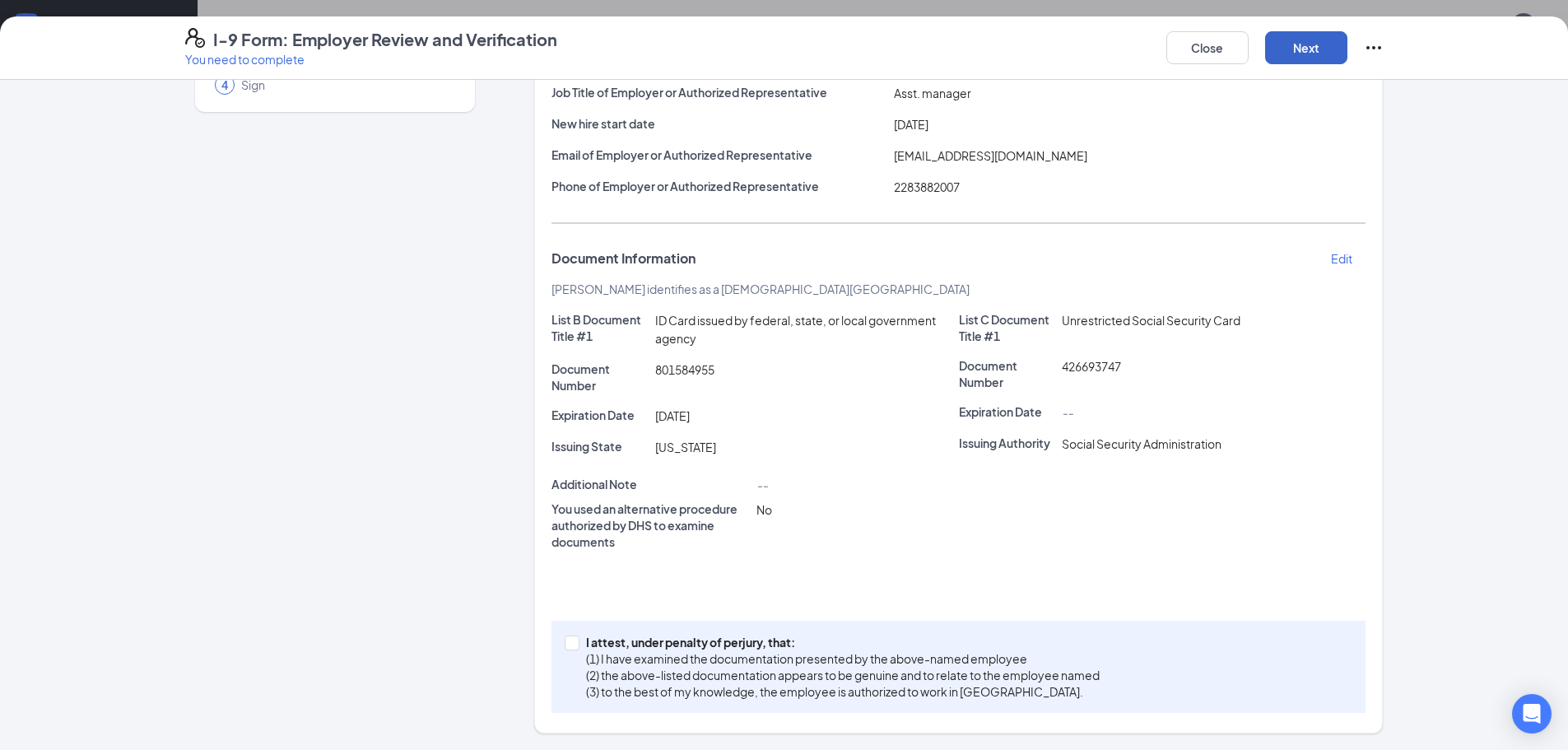
scroll to position [172, 0]
click at [564, 642] on input "I attest, under penalty of [PERSON_NAME], that: (1) I have examined the documen…" at bounding box center [570, 641] width 12 height 12
checkbox input "true"
click at [1297, 39] on button "Next" at bounding box center [1306, 48] width 83 height 33
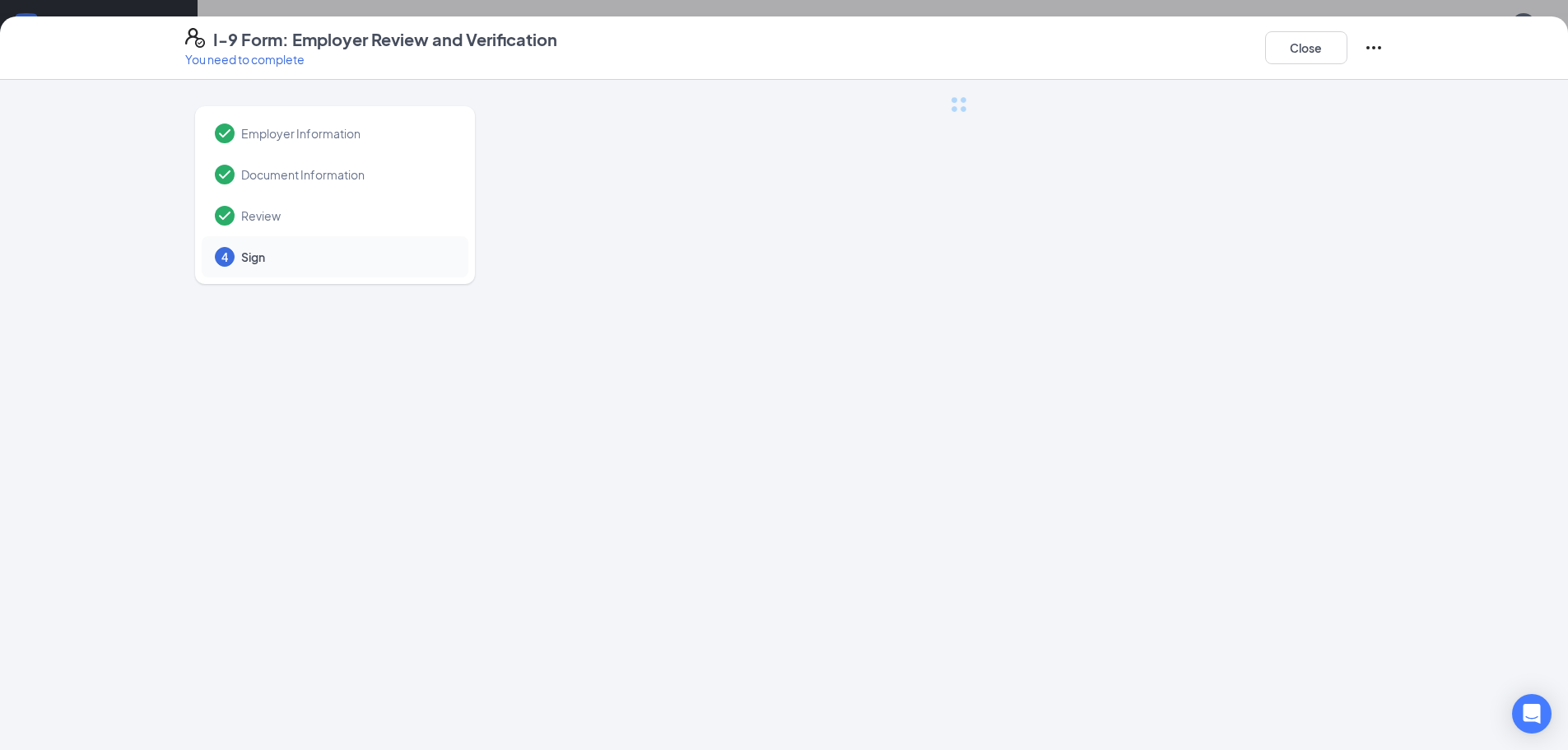
scroll to position [0, 0]
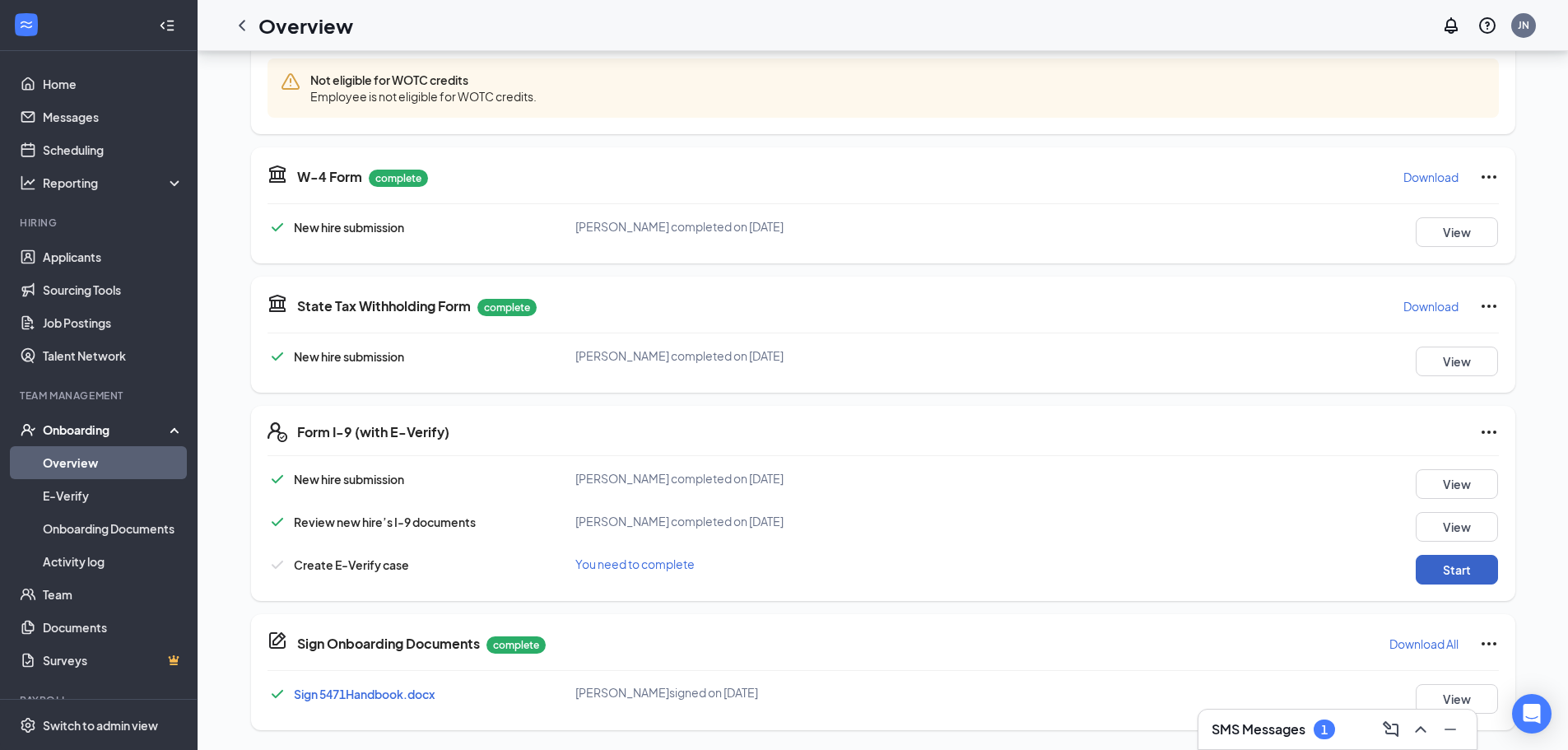
click at [1488, 567] on button "Start" at bounding box center [1456, 570] width 83 height 30
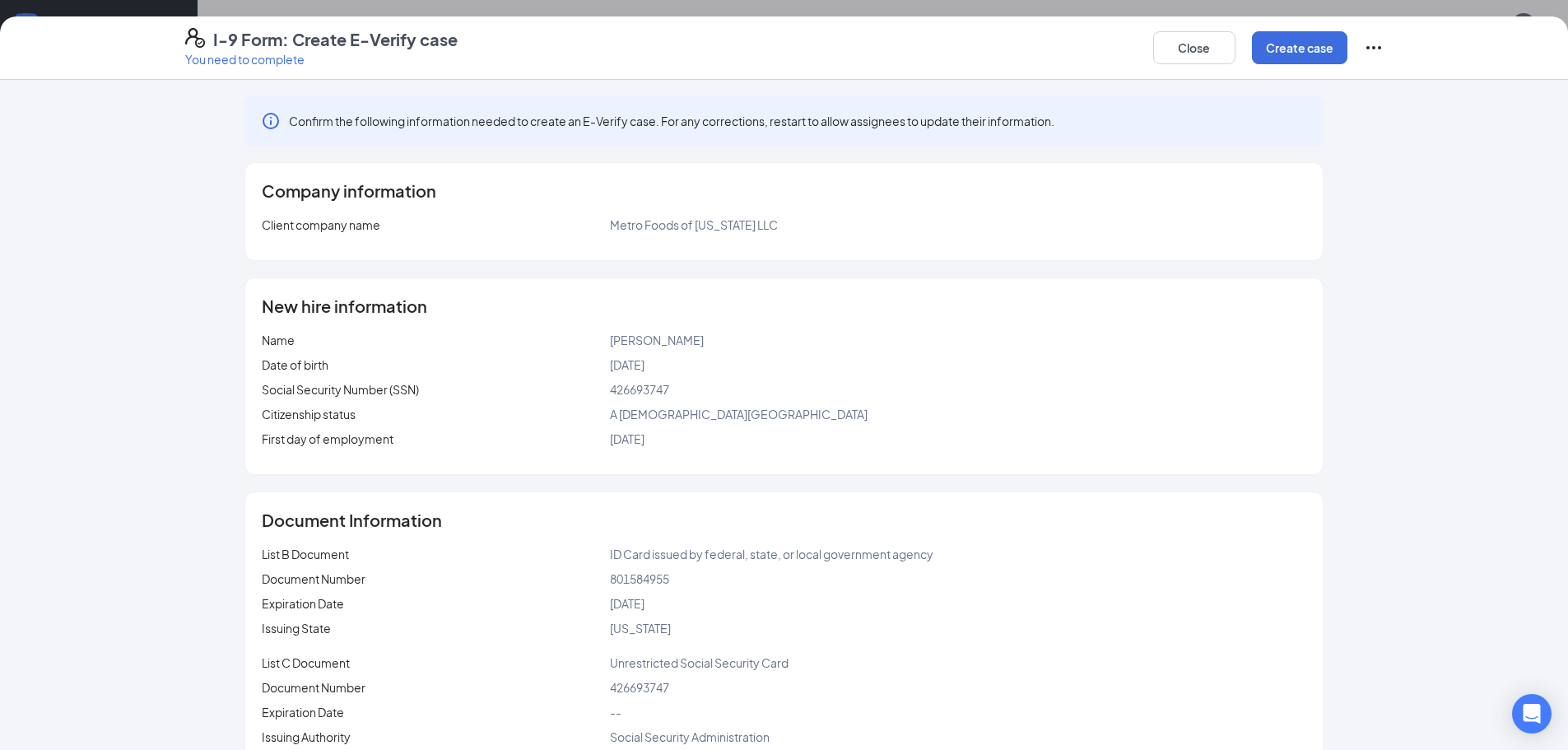
scroll to position [39, 0]
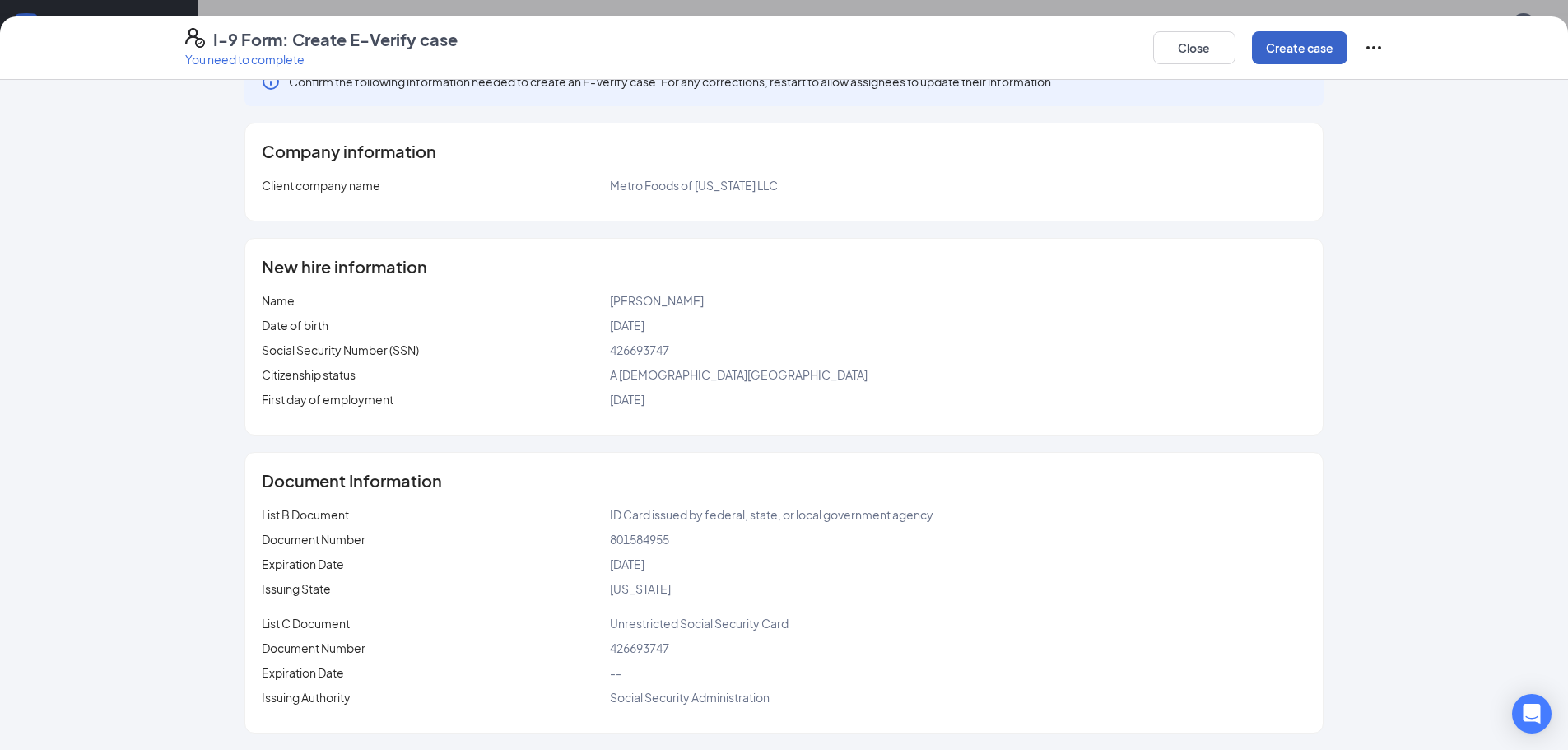
click at [1314, 49] on button "Create case" at bounding box center [1300, 48] width 95 height 33
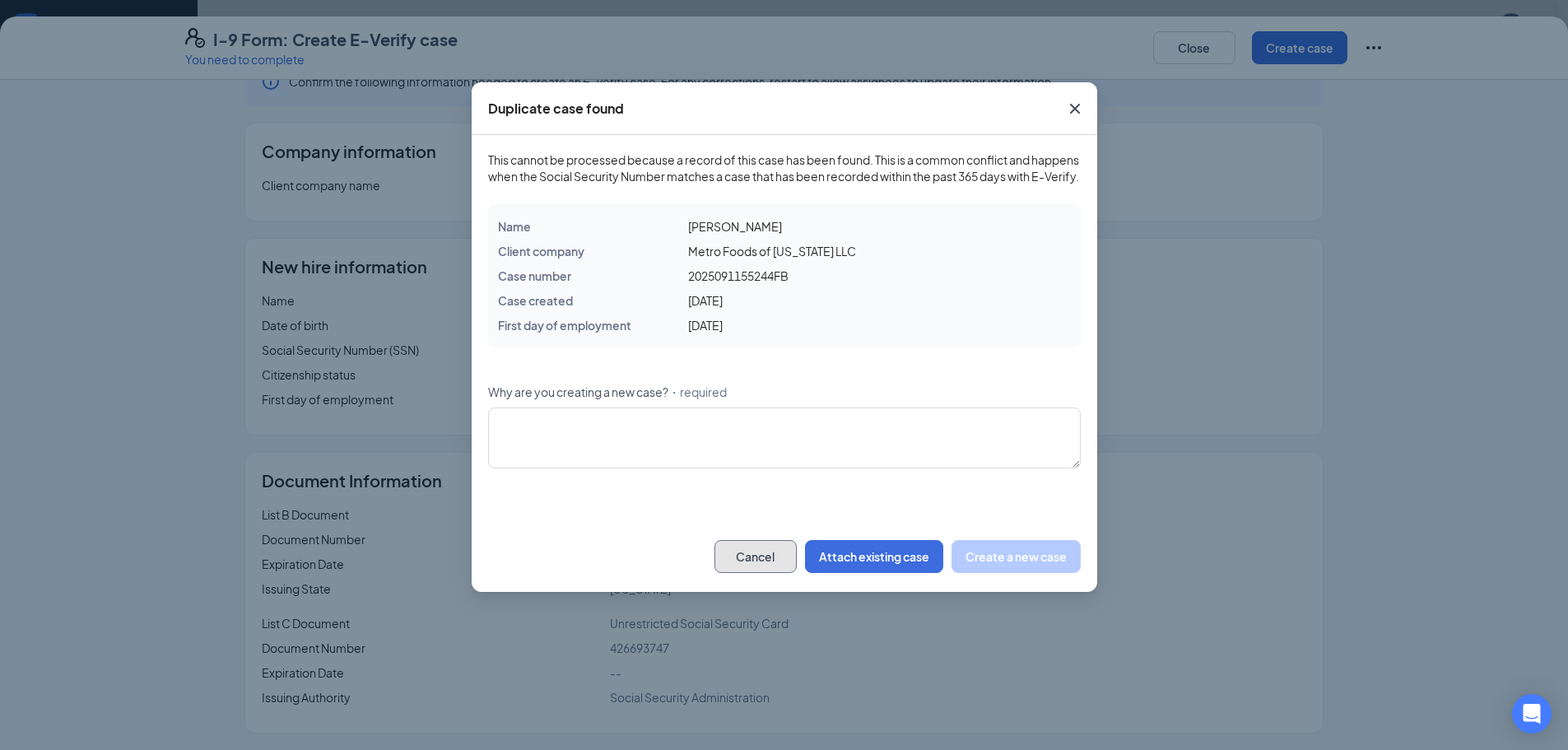
click at [761, 573] on button "Cancel" at bounding box center [755, 556] width 83 height 33
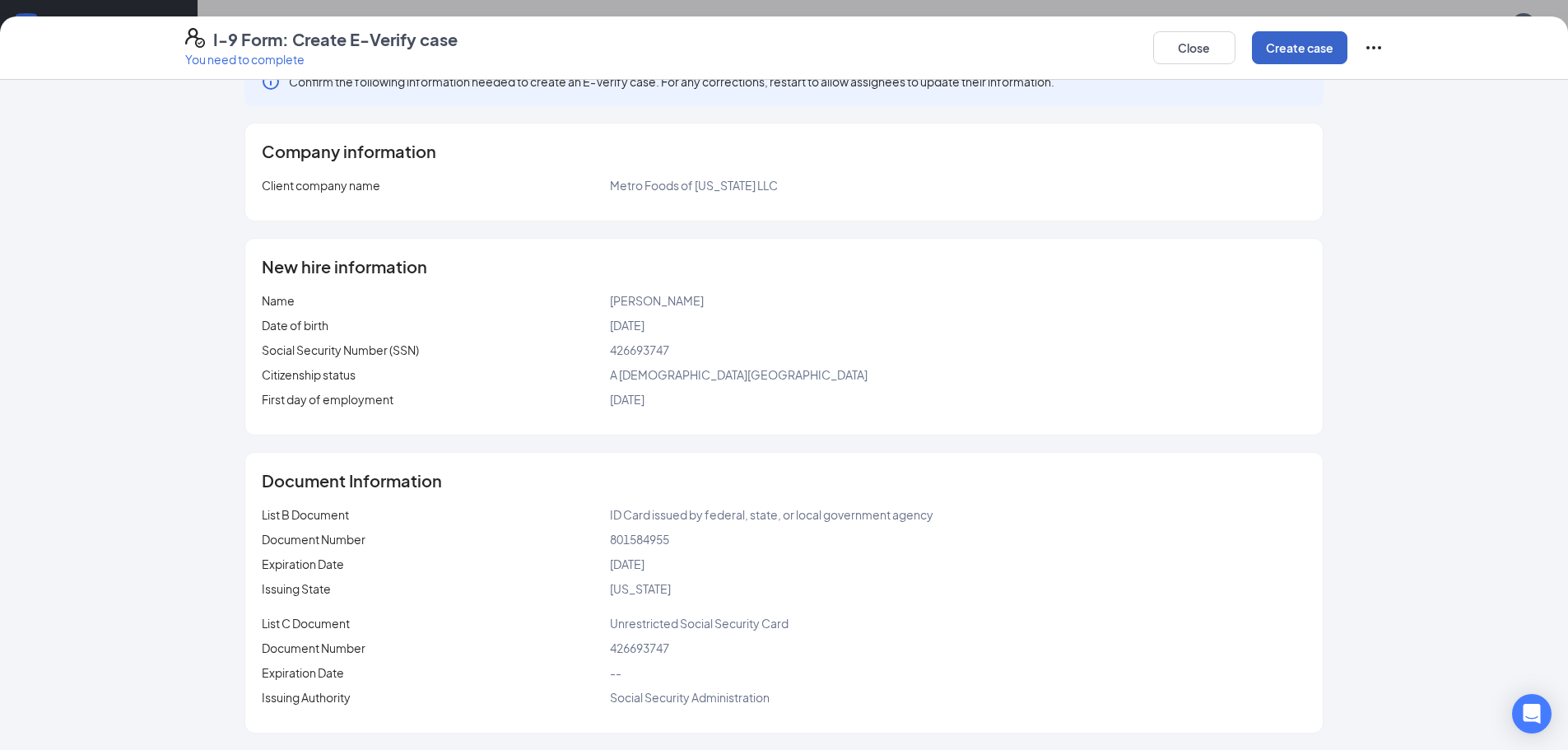
click at [1316, 46] on button "Create case" at bounding box center [1300, 48] width 95 height 33
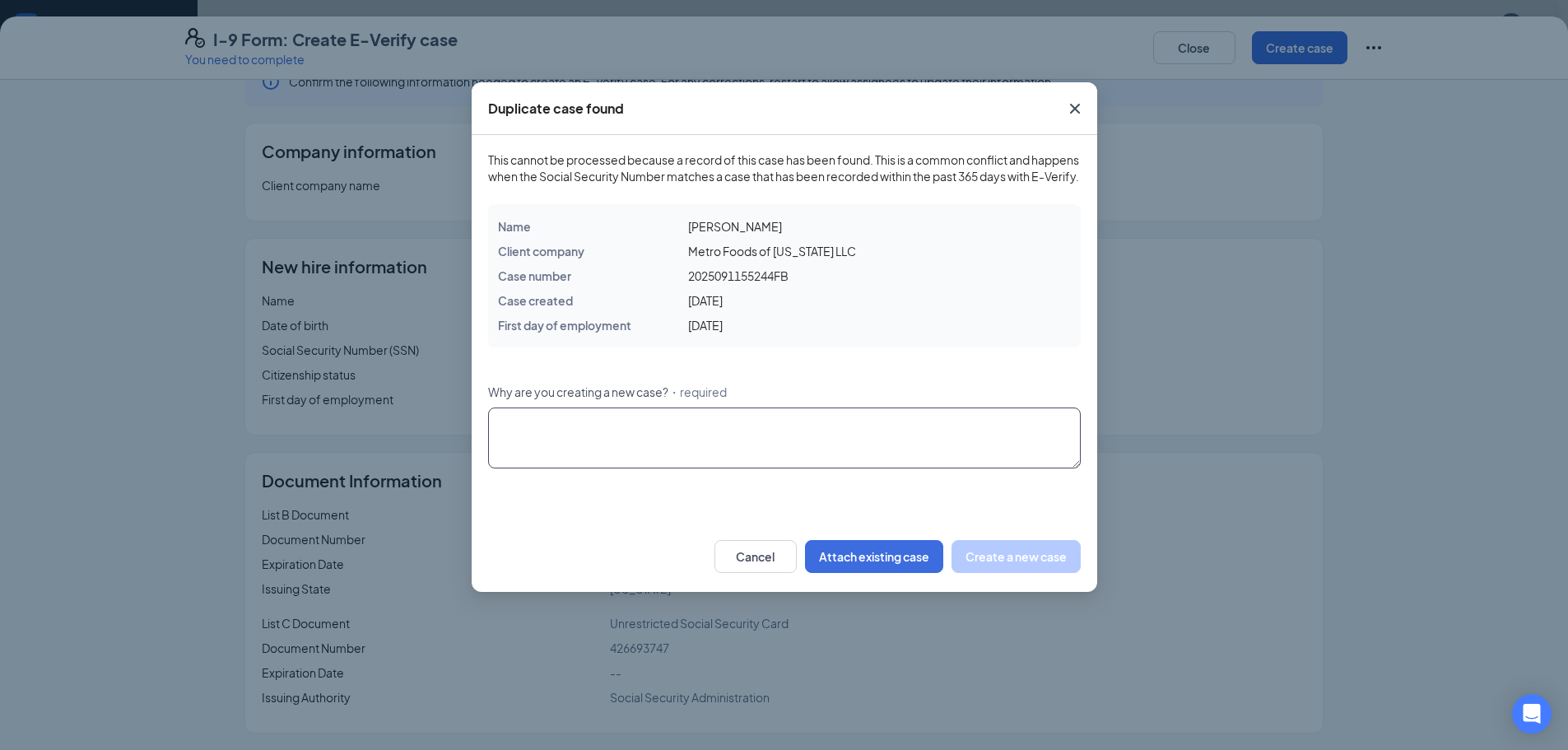
click at [727, 432] on textarea "Why are you creating a new case? ・required" at bounding box center [784, 438] width 592 height 61
click at [1129, 318] on div "Duplicate case found This cannot be processed because a record of this case has…" at bounding box center [784, 375] width 1568 height 750
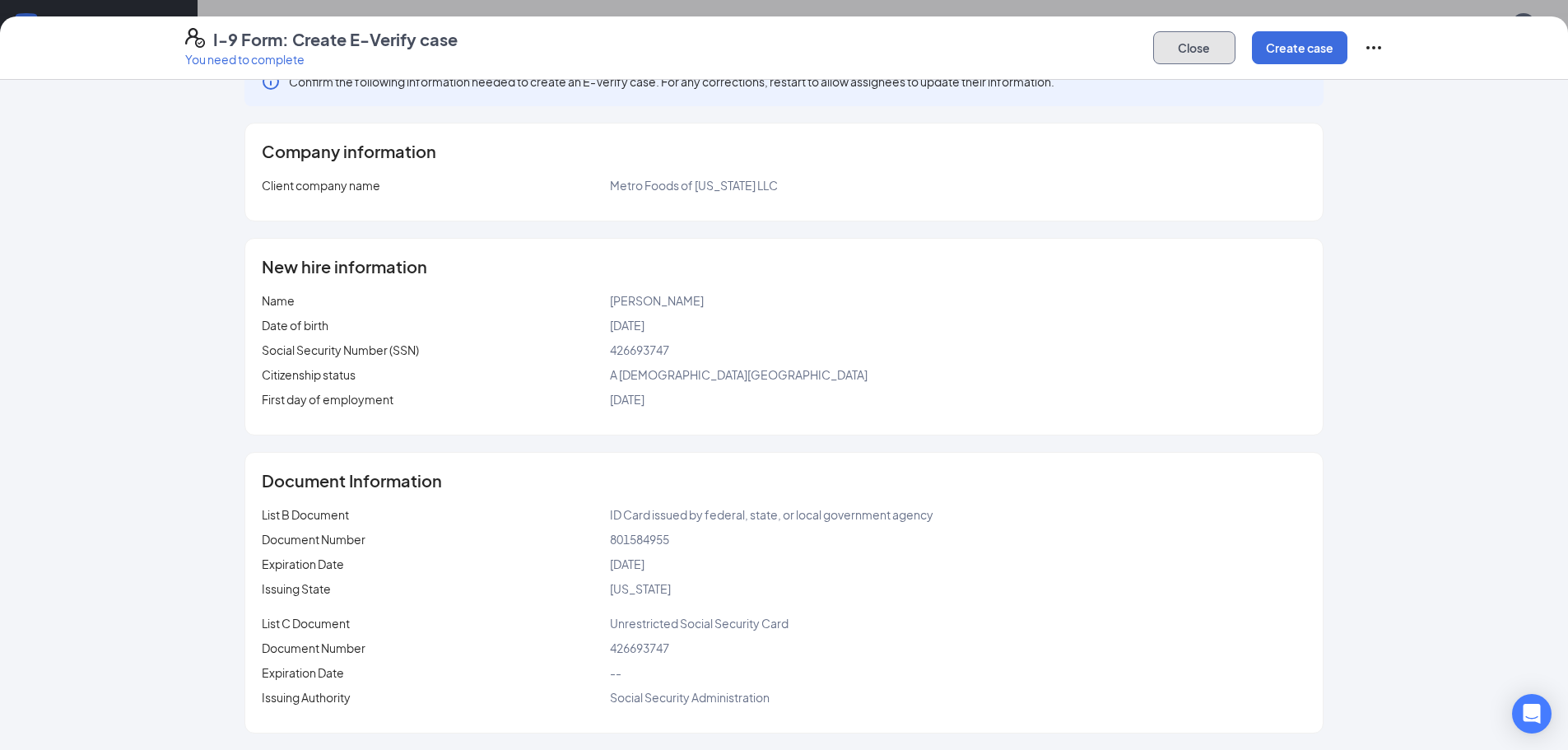
click at [1197, 43] on button "Close" at bounding box center [1194, 48] width 83 height 33
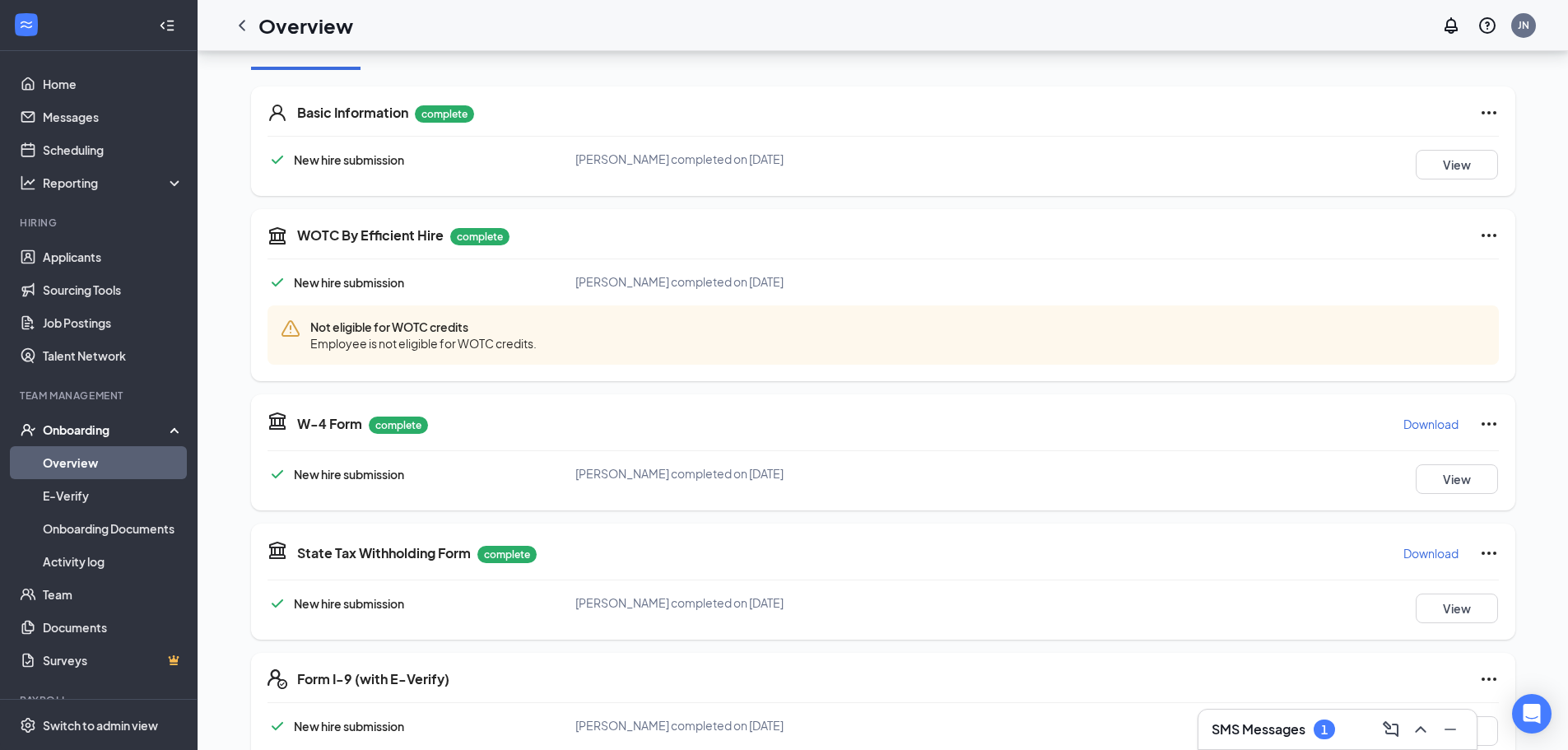
scroll to position [467, 0]
